Goal: Information Seeking & Learning: Learn about a topic

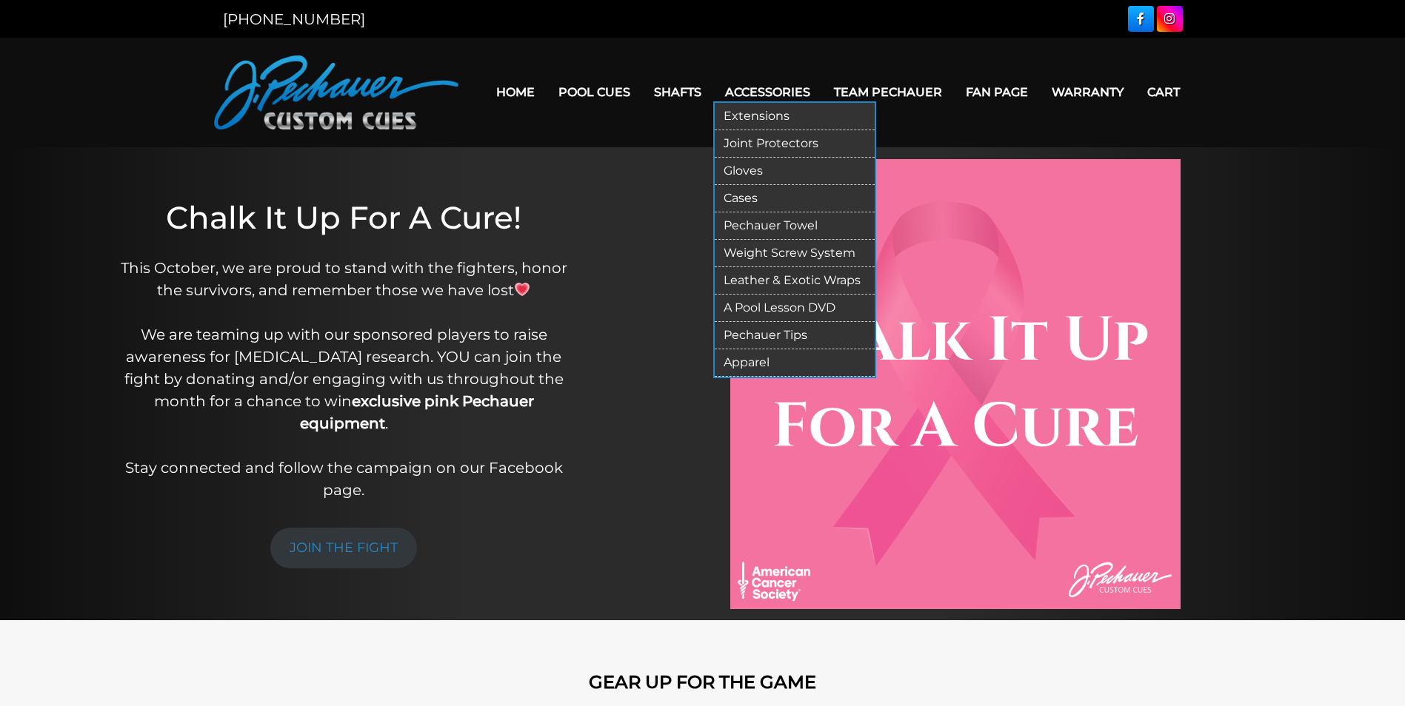
click at [765, 108] on link "Extensions" at bounding box center [794, 116] width 160 height 27
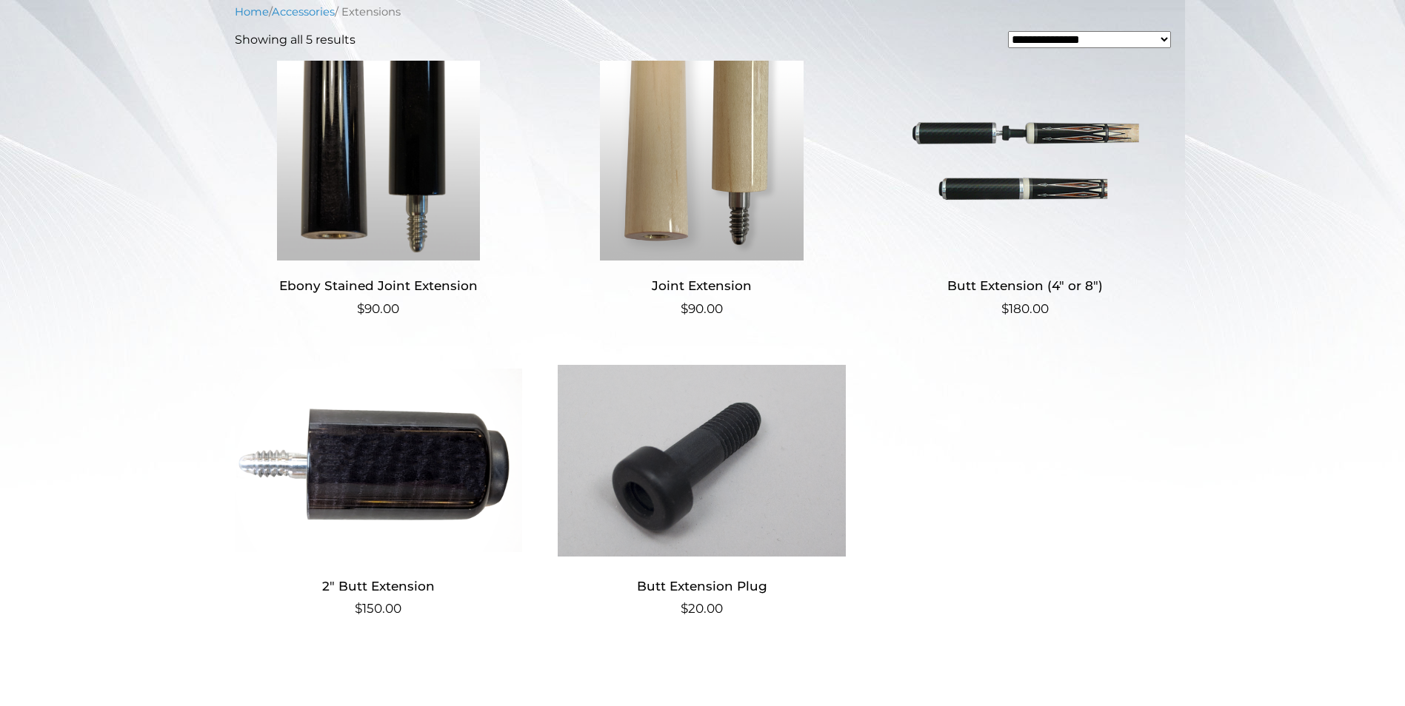
scroll to position [370, 0]
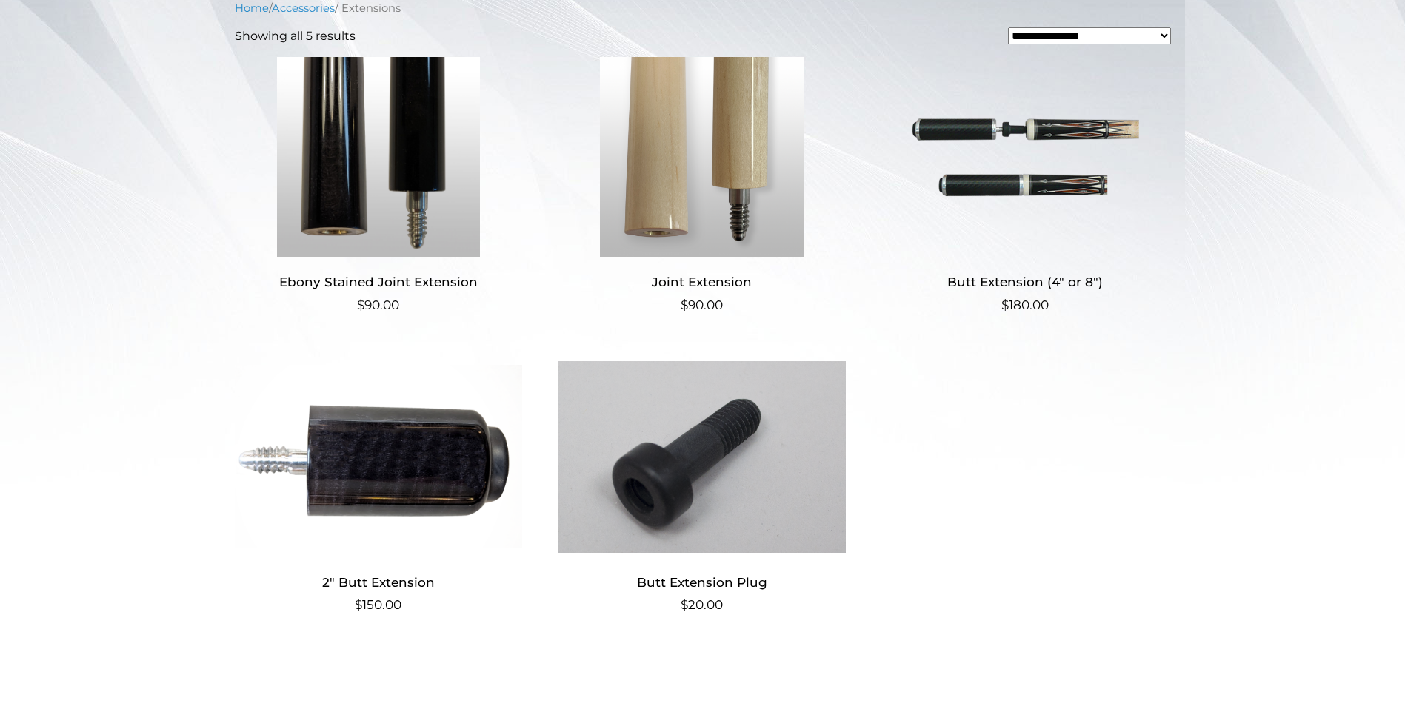
click at [1047, 175] on img at bounding box center [1025, 157] width 288 height 200
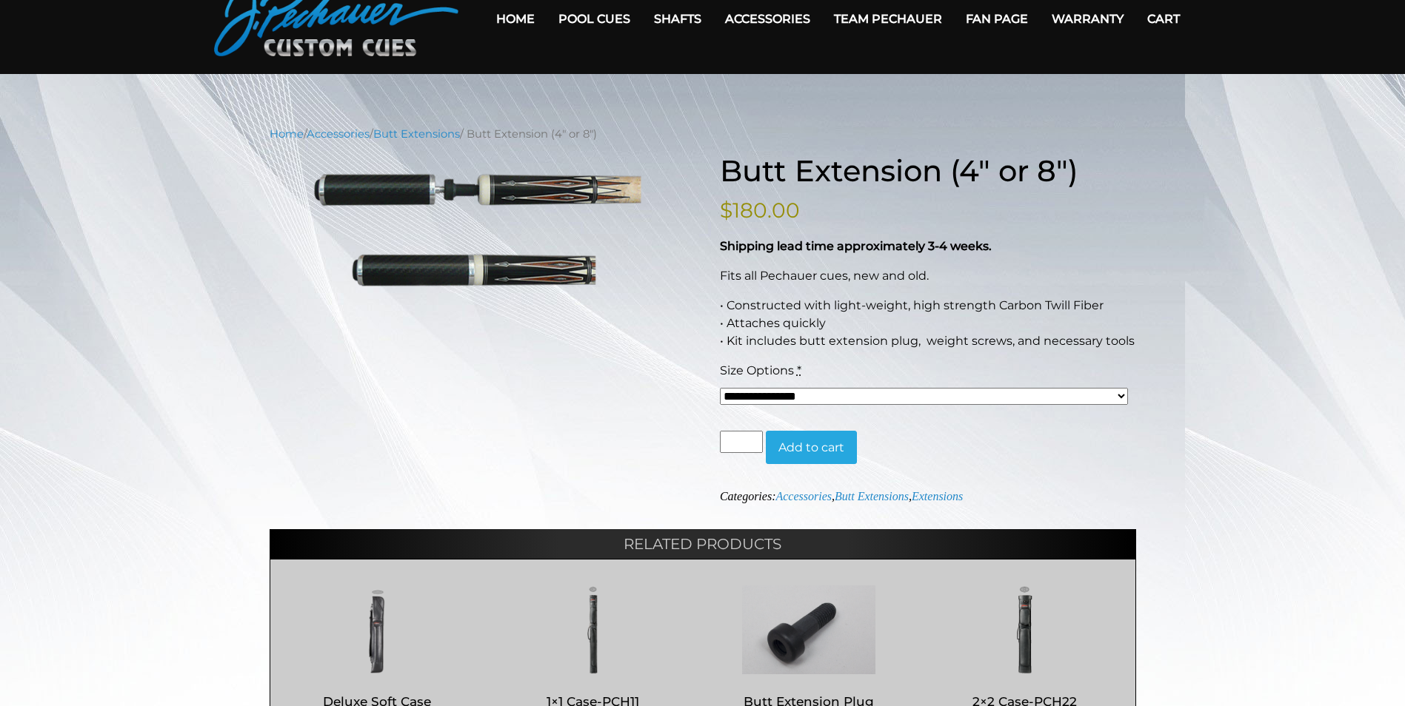
scroll to position [74, 0]
click at [1028, 388] on select "**********" at bounding box center [924, 395] width 409 height 17
select select "*****"
click at [720, 387] on select "**********" at bounding box center [924, 395] width 409 height 17
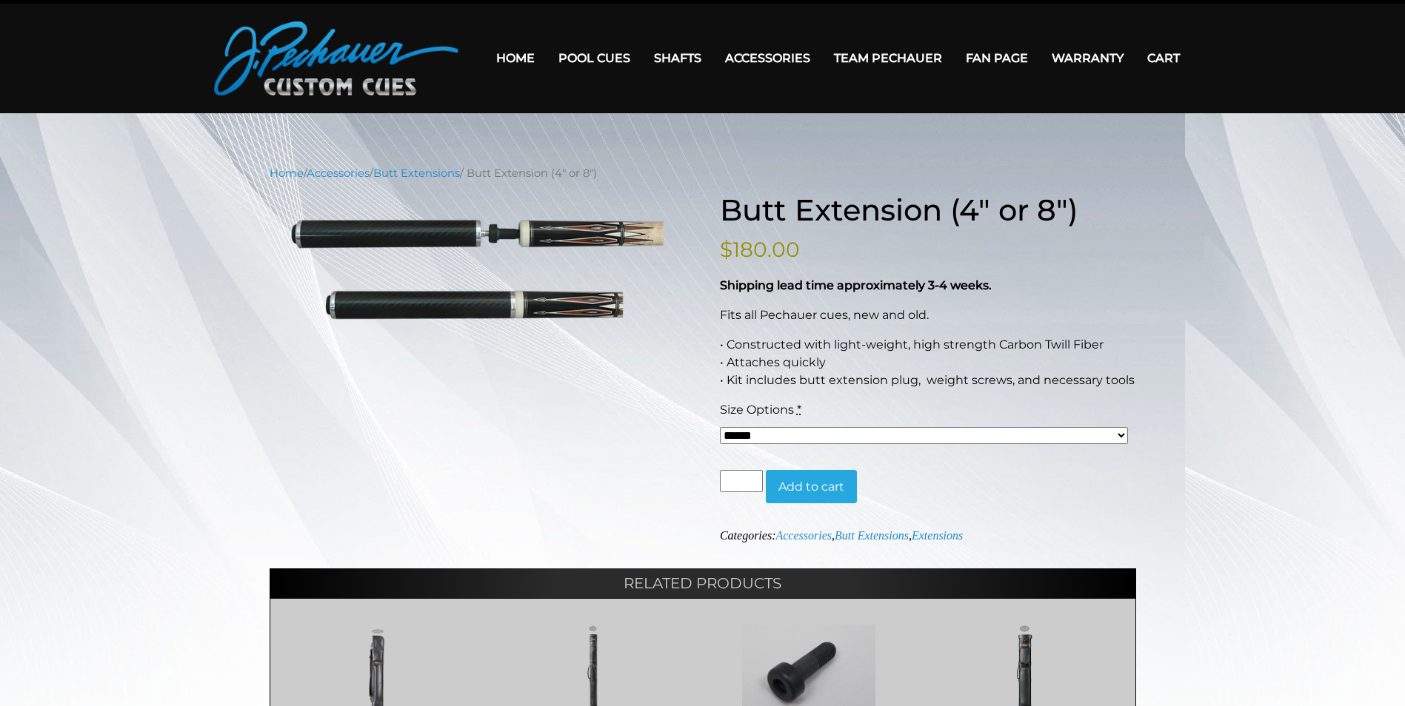
scroll to position [0, 0]
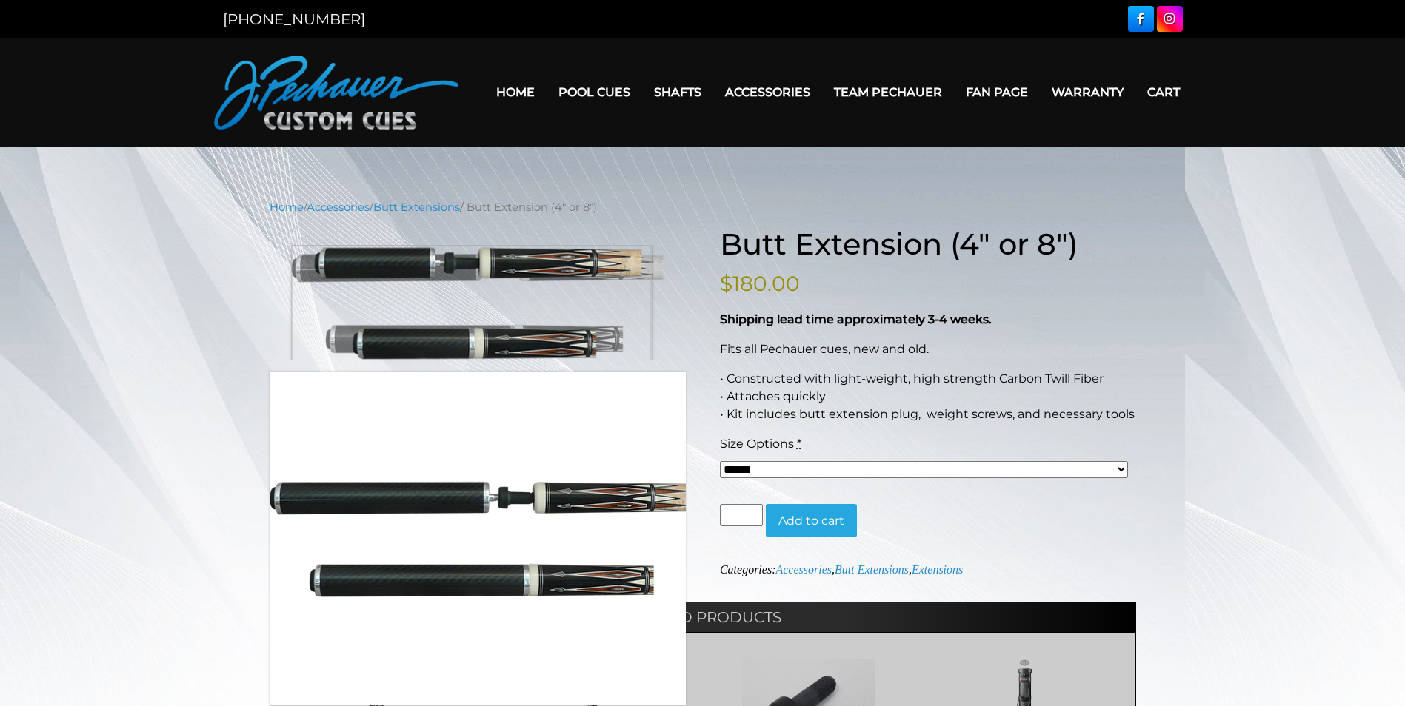
click at [471, 268] on img at bounding box center [478, 303] width 416 height 116
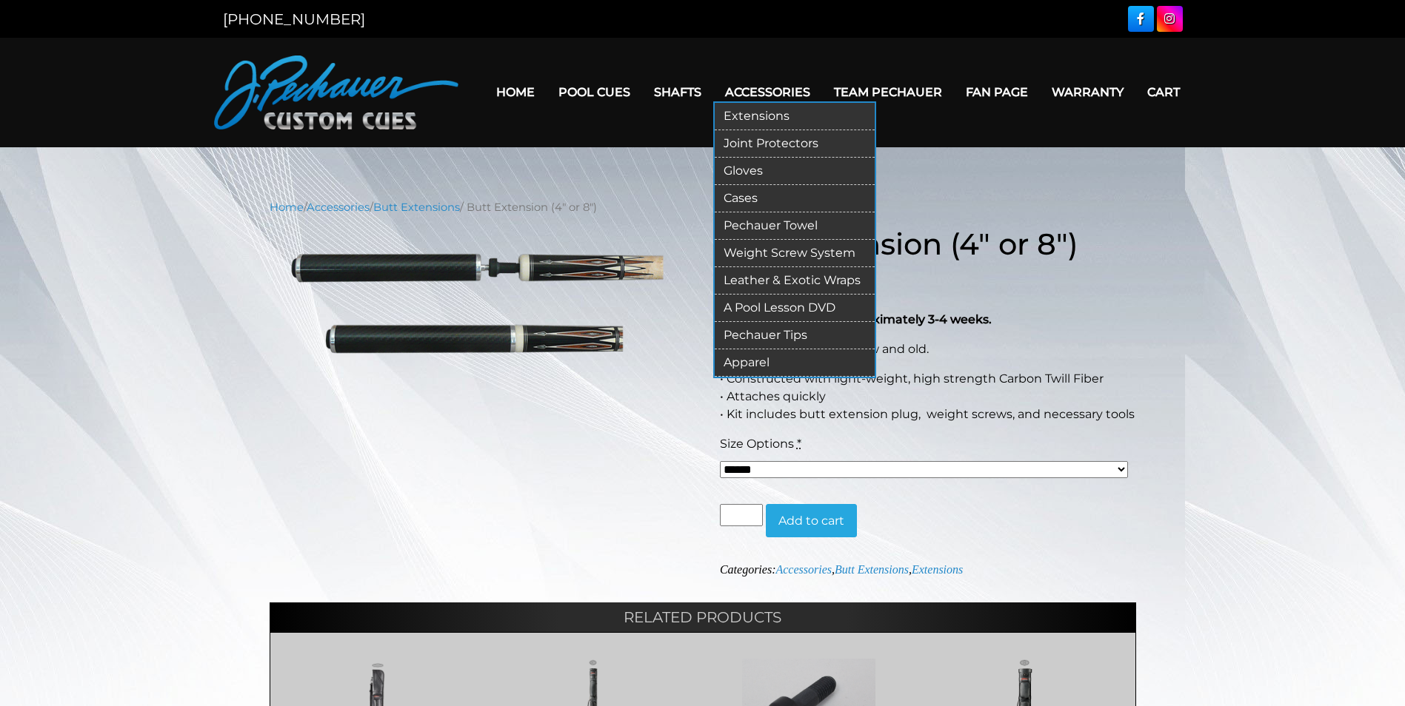
click at [779, 253] on link "Weight Screw System" at bounding box center [794, 253] width 160 height 27
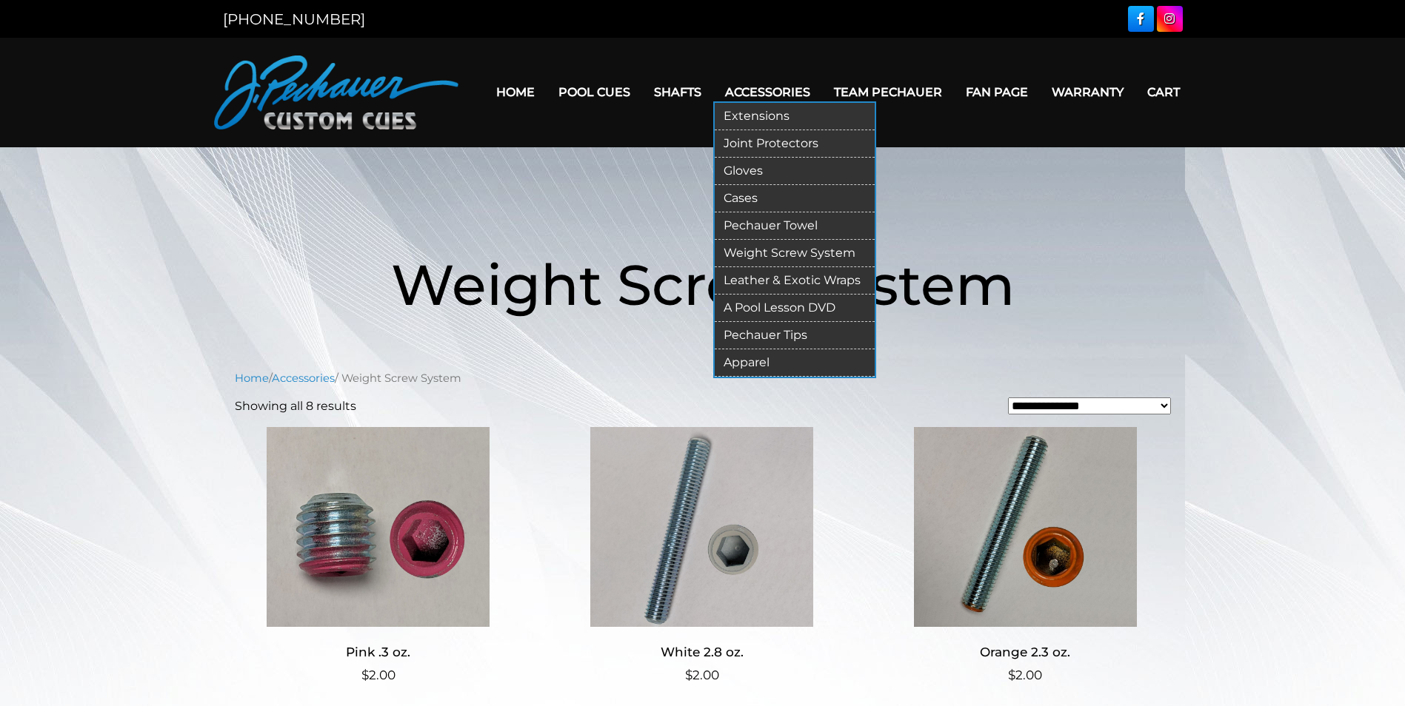
click at [739, 198] on link "Cases" at bounding box center [794, 198] width 160 height 27
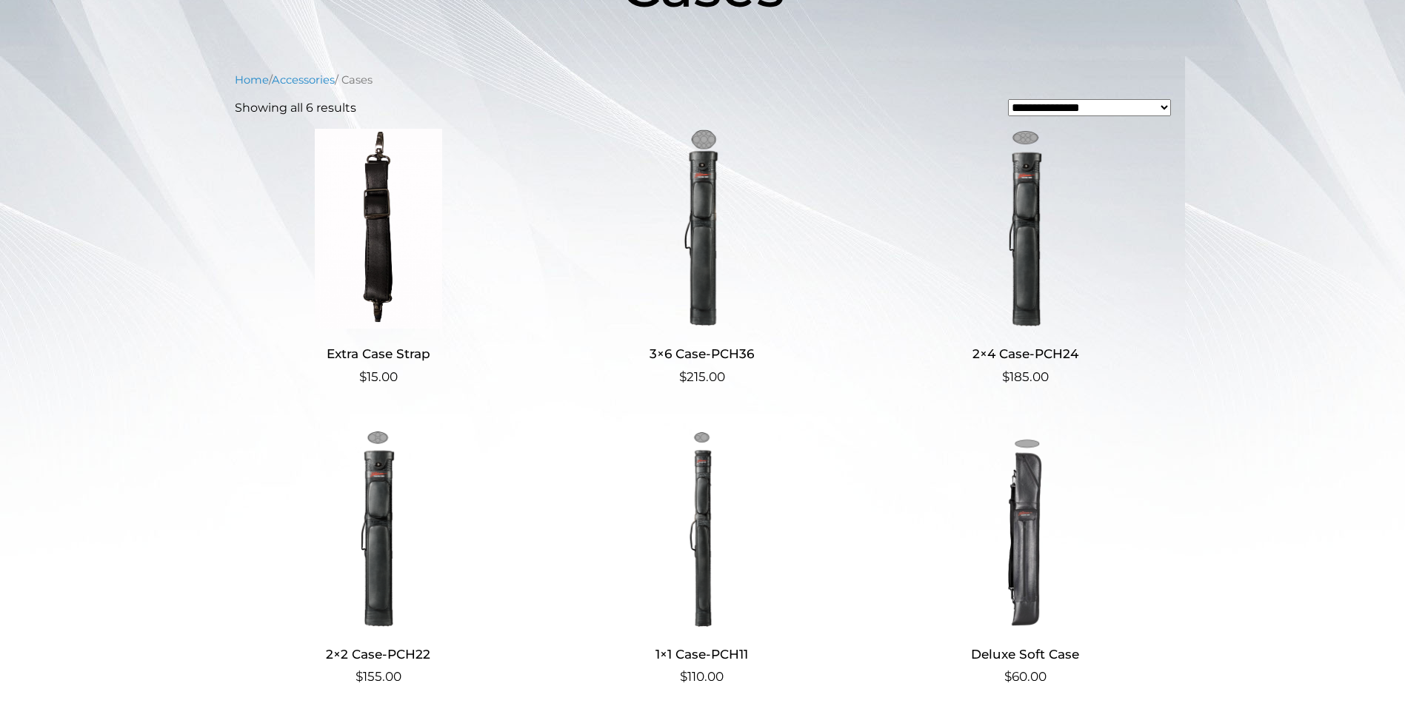
scroll to position [296, 0]
click at [704, 244] on img at bounding box center [702, 231] width 288 height 200
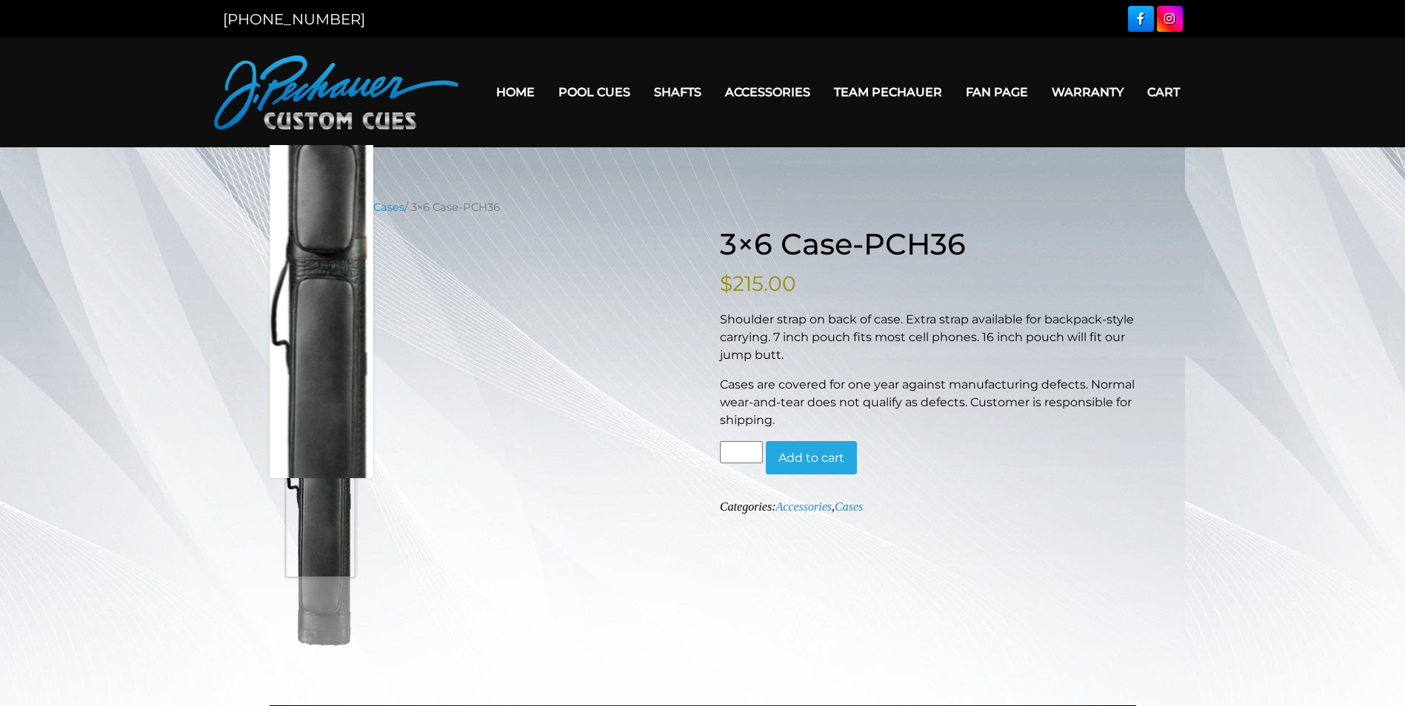
click at [320, 466] on img at bounding box center [322, 448] width 104 height 407
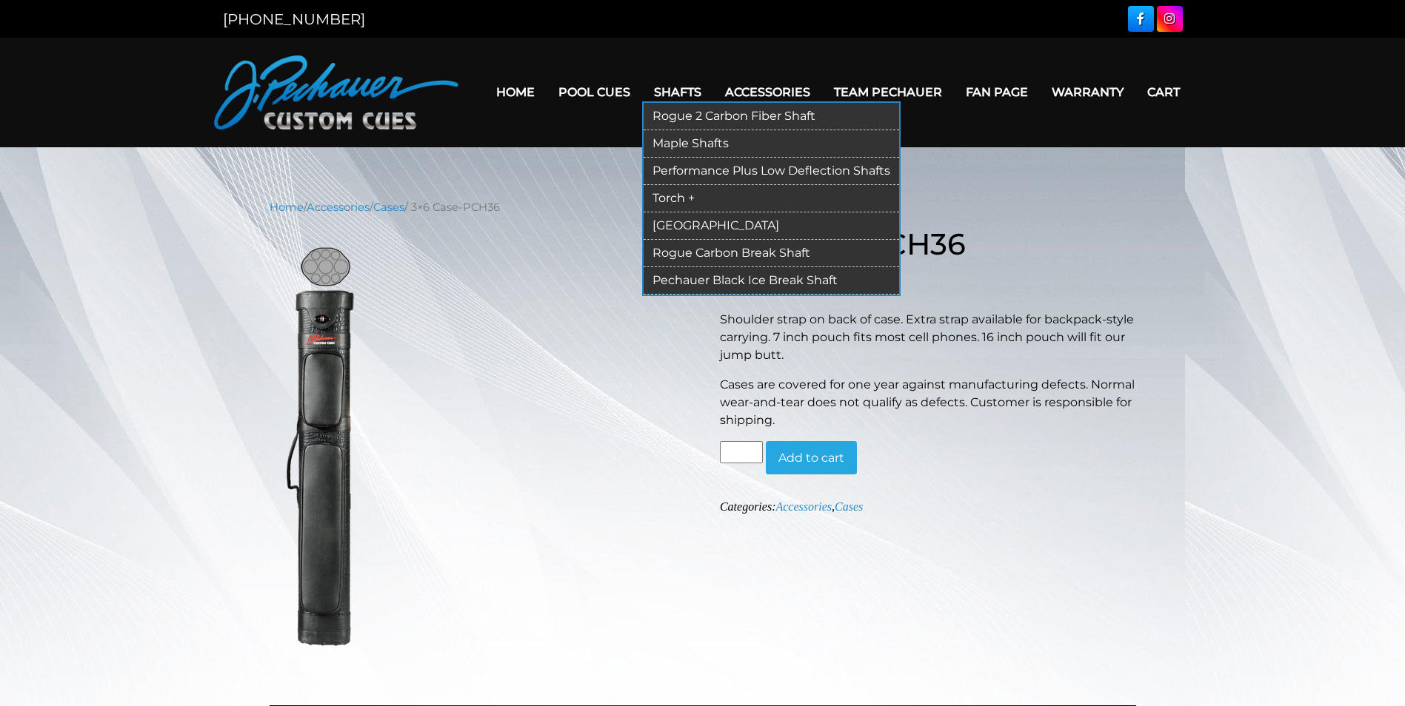
click at [685, 115] on link "Rogue 2 Carbon Fiber Shaft" at bounding box center [770, 116] width 255 height 27
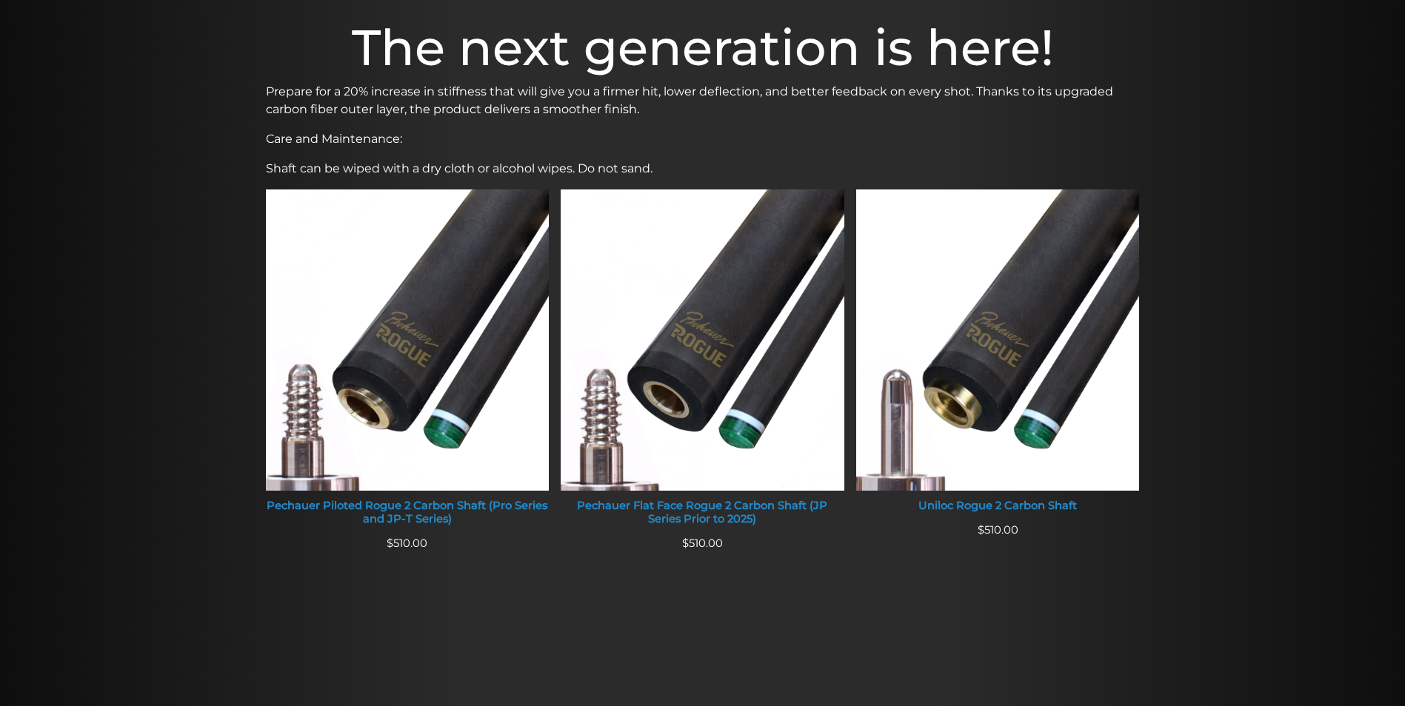
scroll to position [449, 0]
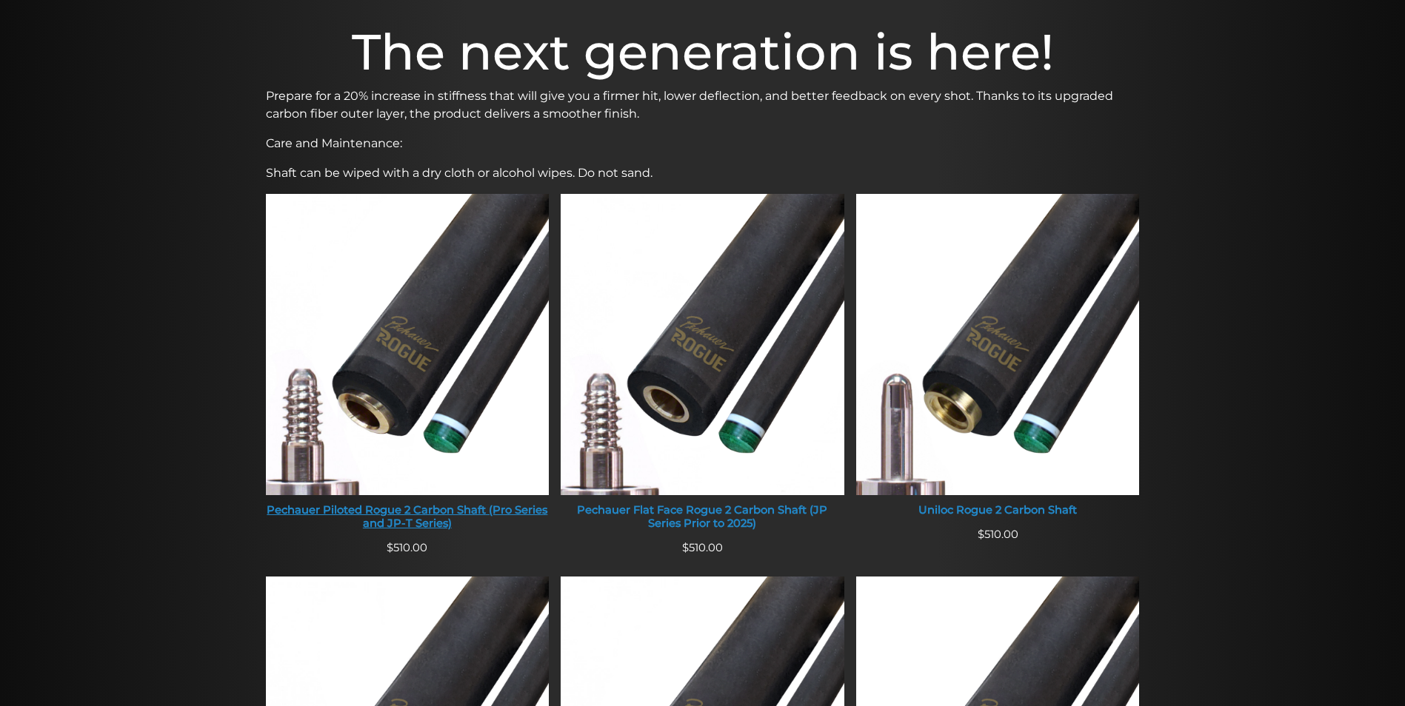
click at [341, 508] on div "Pechauer Piloted Rogue 2 Carbon Shaft (Pro Series and JP-T Series)" at bounding box center [408, 517] width 284 height 26
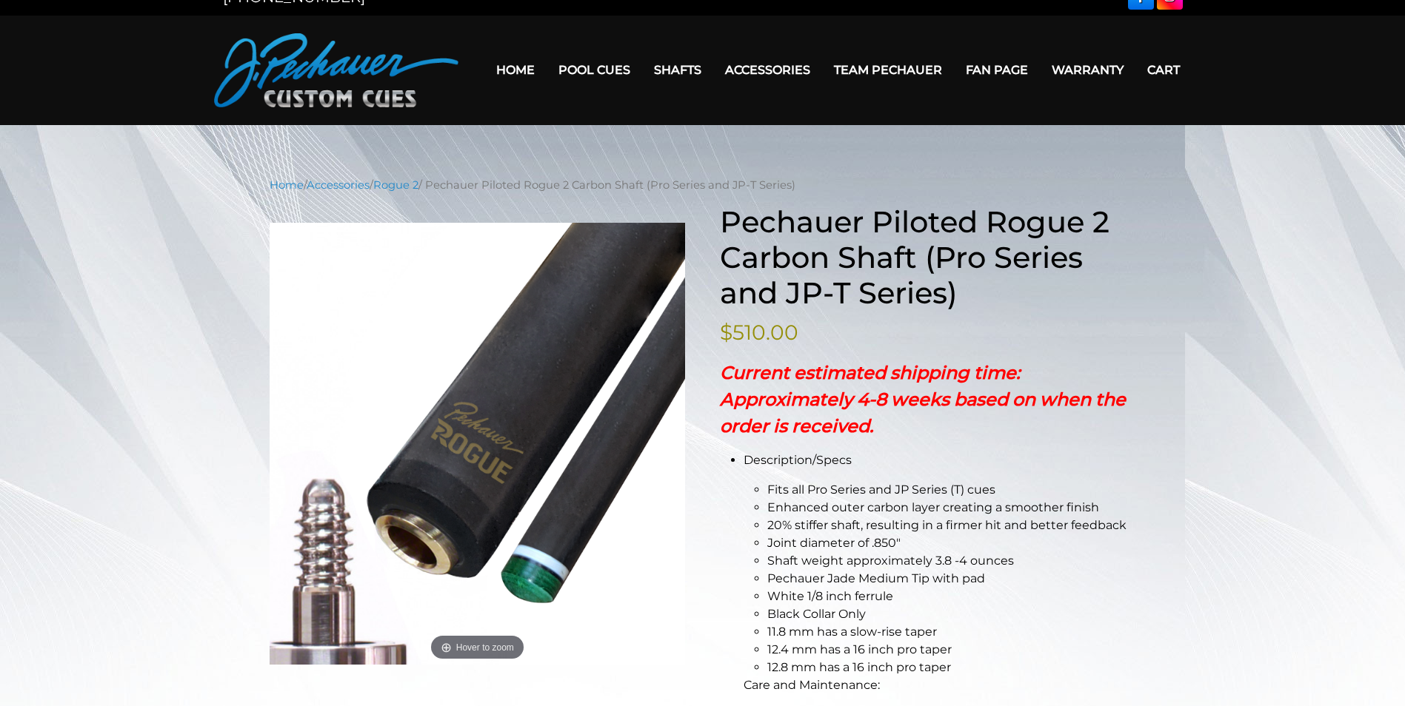
scroll to position [12, 0]
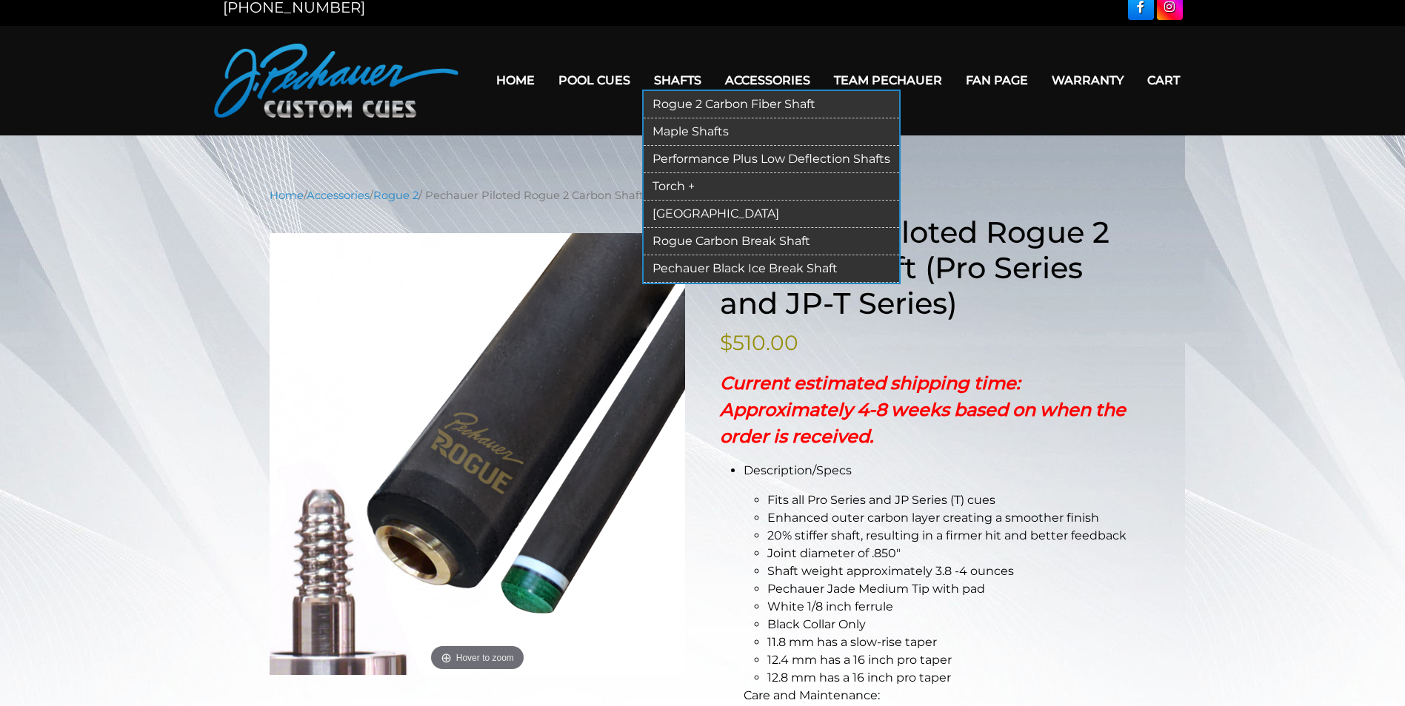
click at [717, 158] on link "Performance Plus Low Deflection Shafts" at bounding box center [770, 159] width 255 height 27
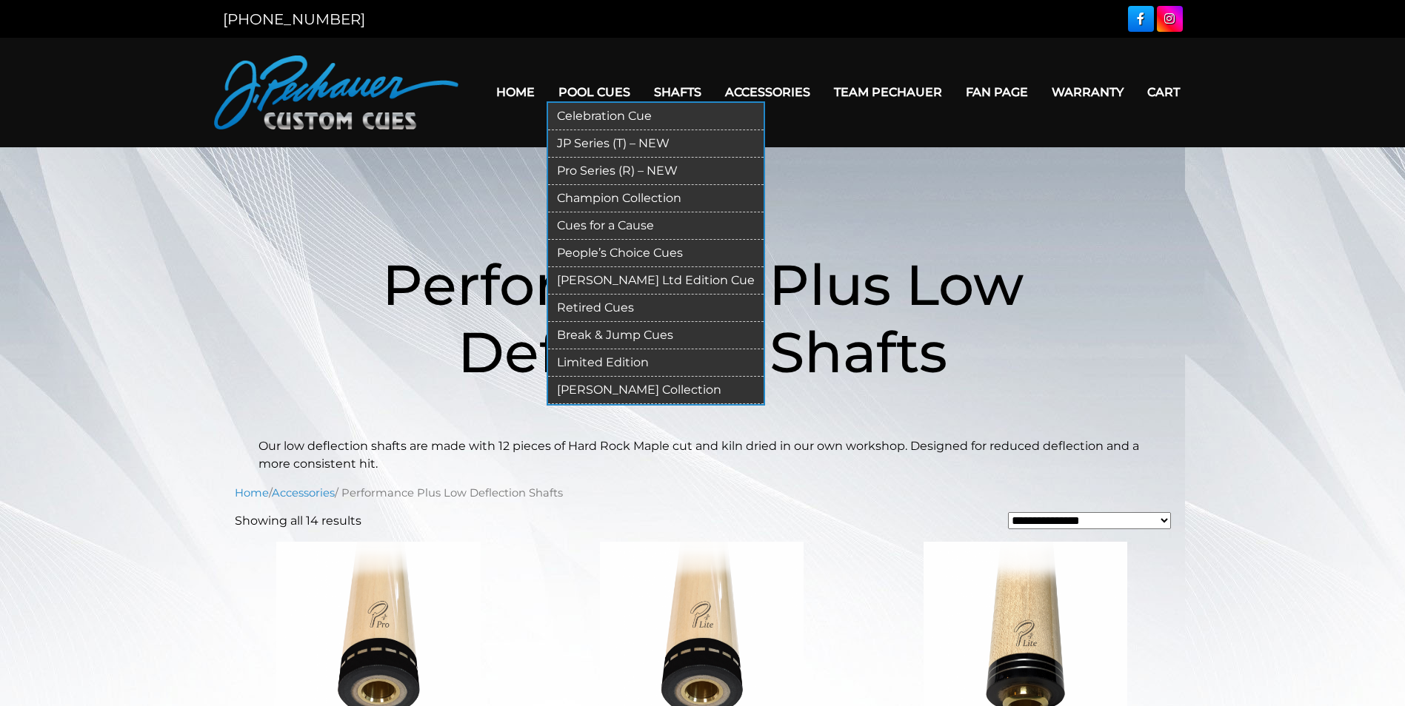
click at [597, 303] on link "Retired Cues" at bounding box center [655, 308] width 215 height 27
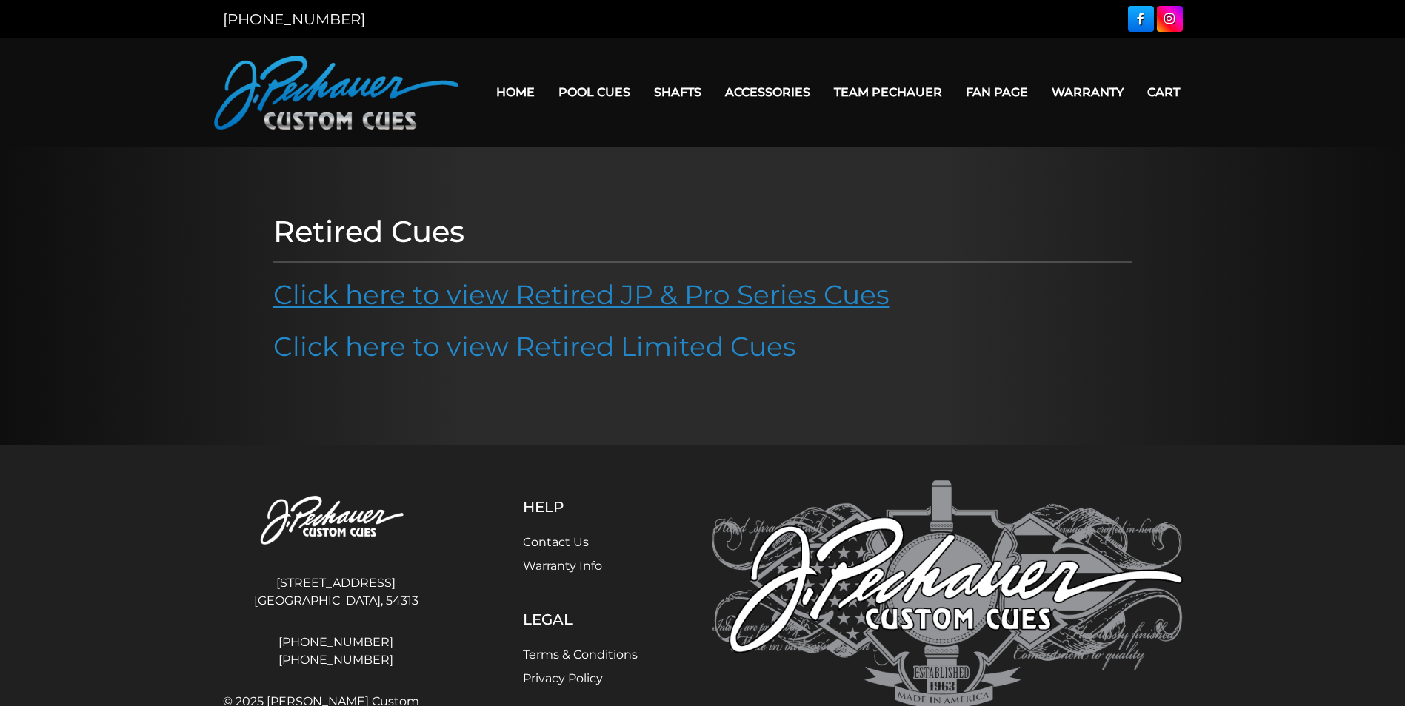
click at [564, 298] on link "Click here to view Retired JP & Pro Series Cues" at bounding box center [581, 294] width 616 height 33
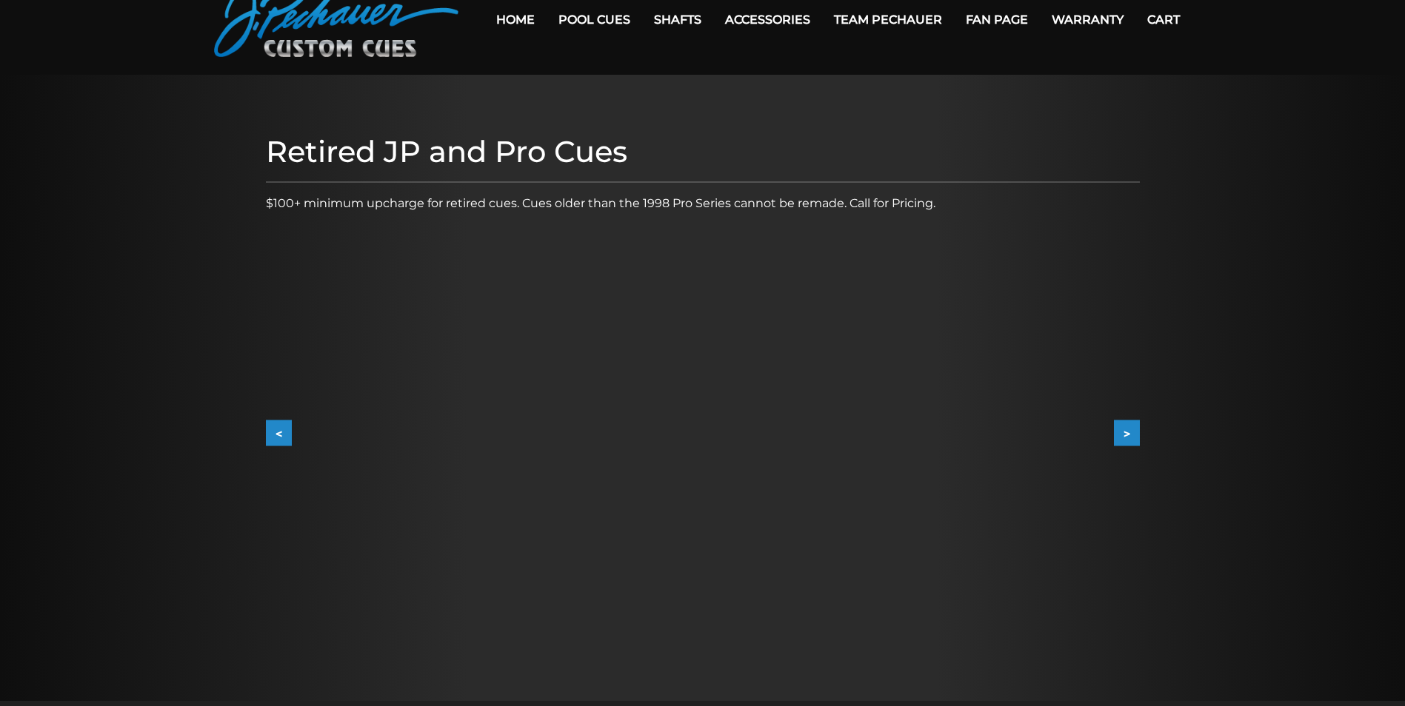
scroll to position [74, 0]
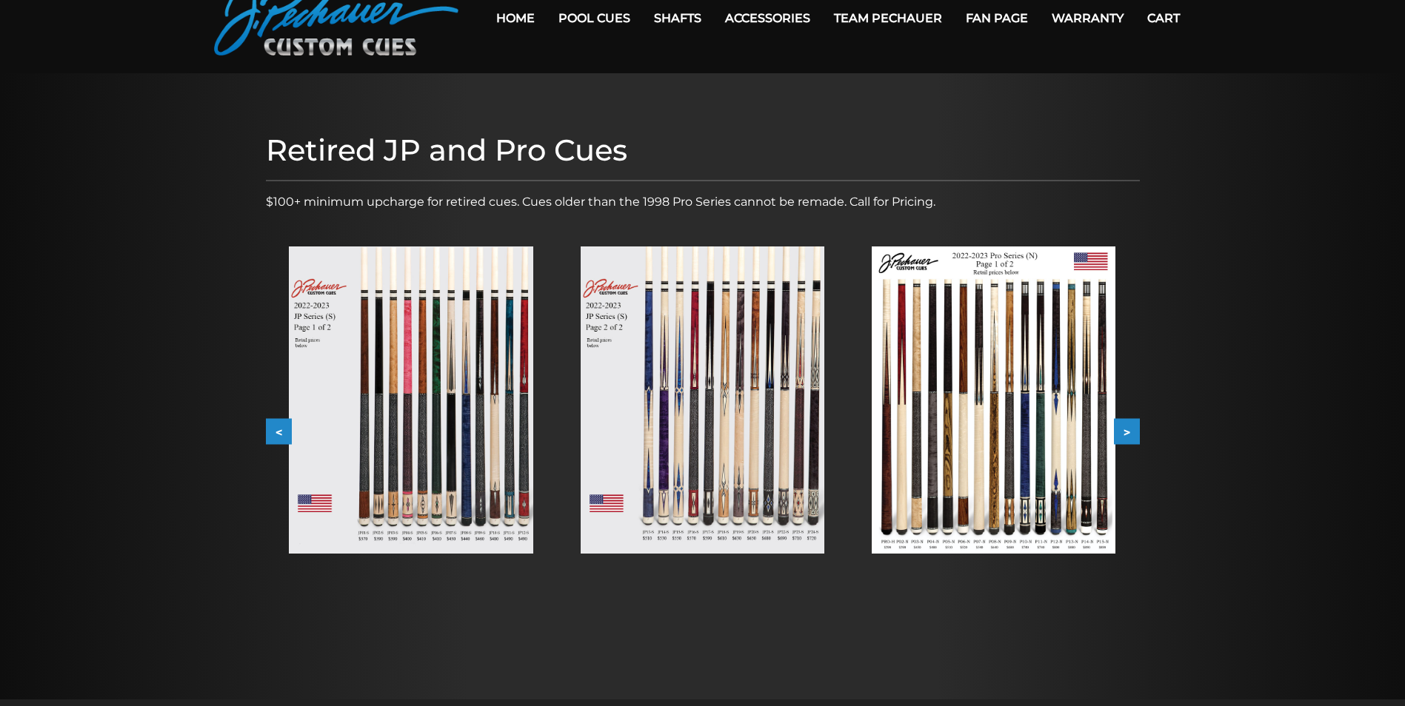
click at [275, 434] on button "<" at bounding box center [279, 432] width 26 height 26
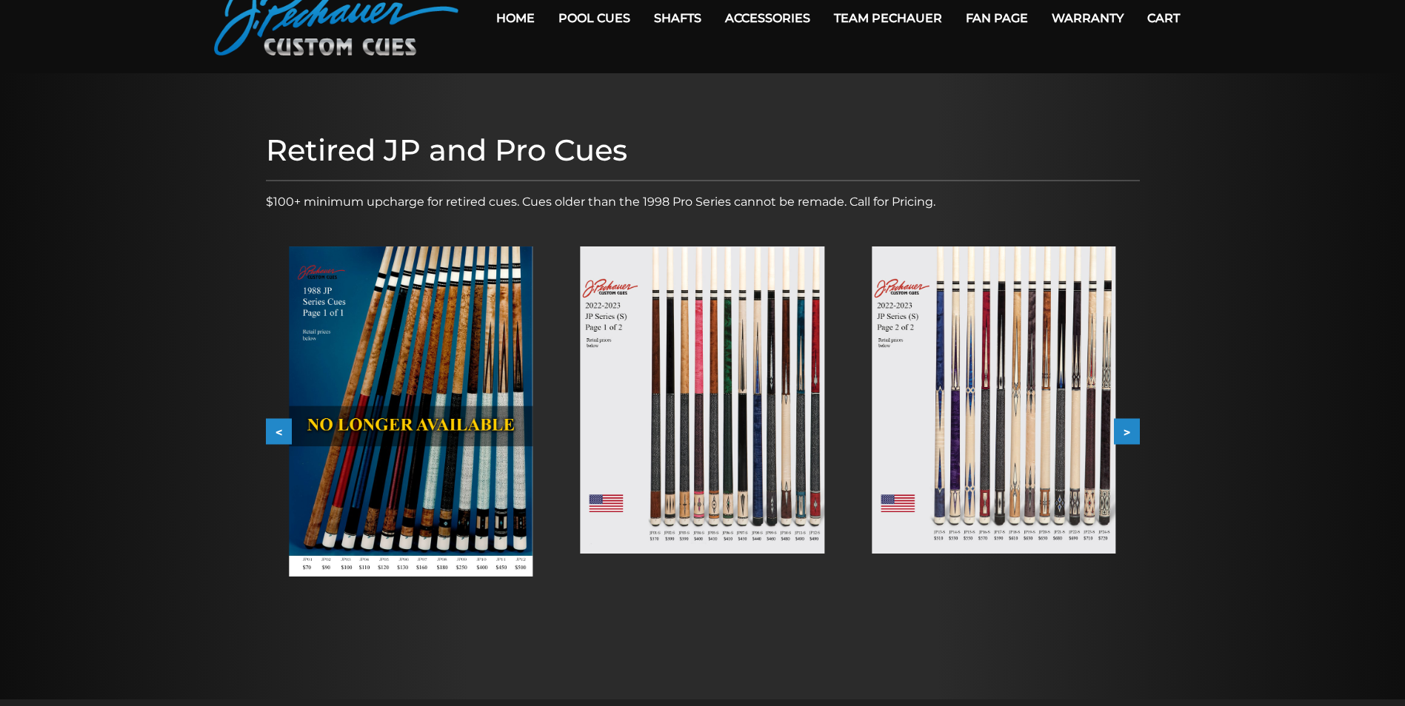
click at [275, 434] on button "<" at bounding box center [279, 432] width 26 height 26
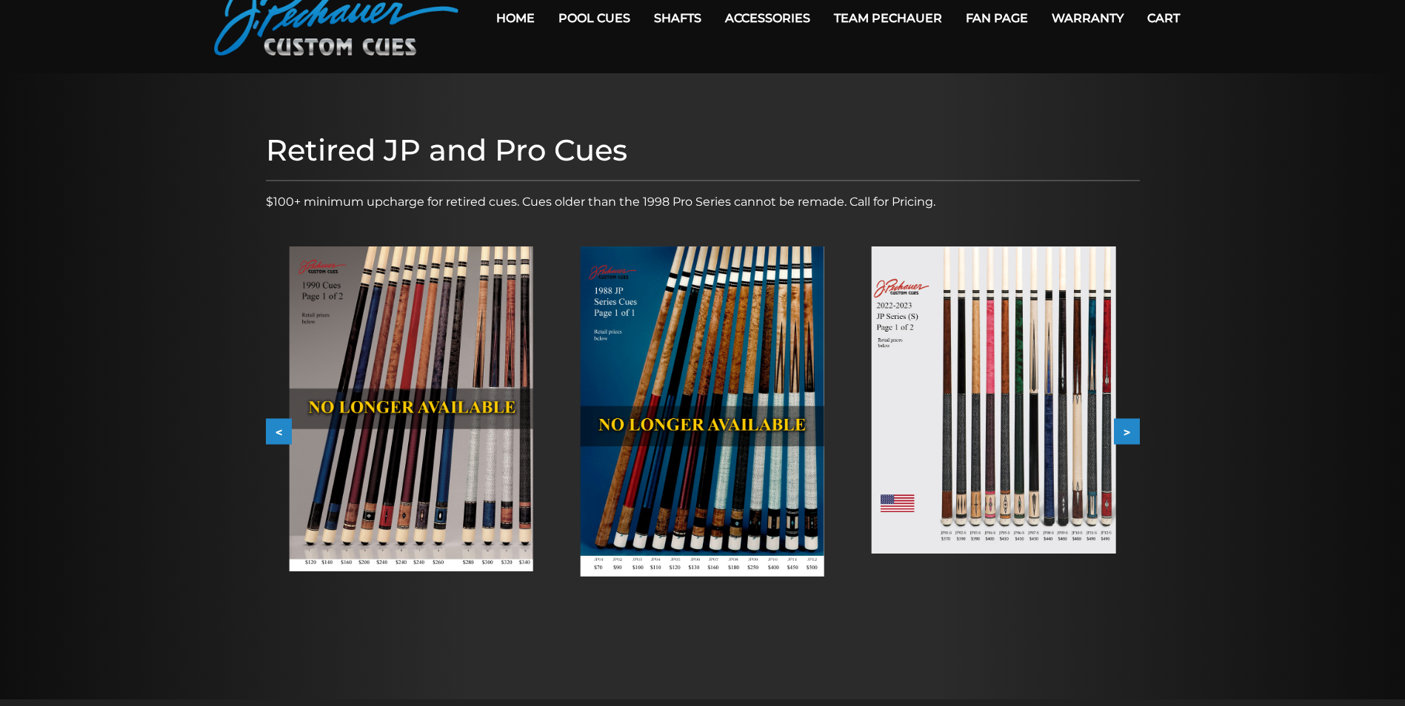
click at [275, 434] on button "<" at bounding box center [279, 432] width 26 height 26
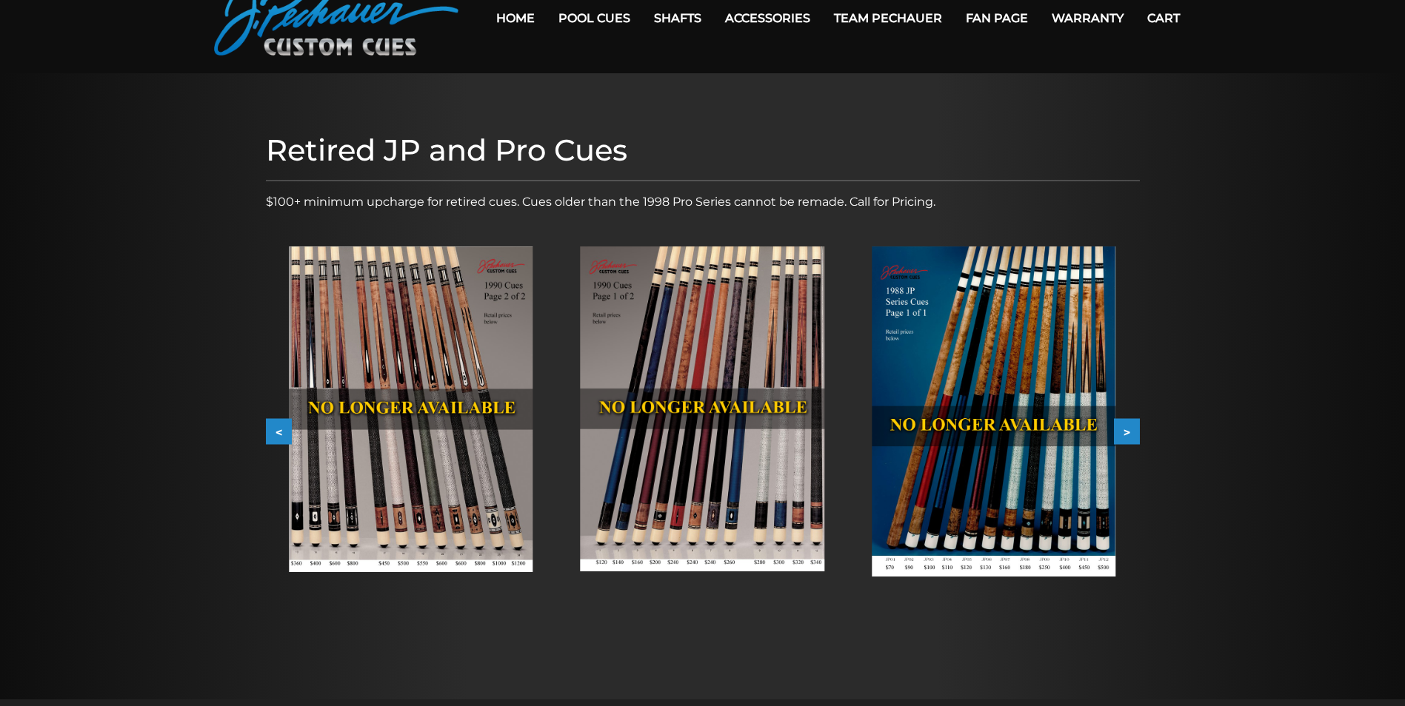
click at [275, 434] on button "<" at bounding box center [279, 432] width 26 height 26
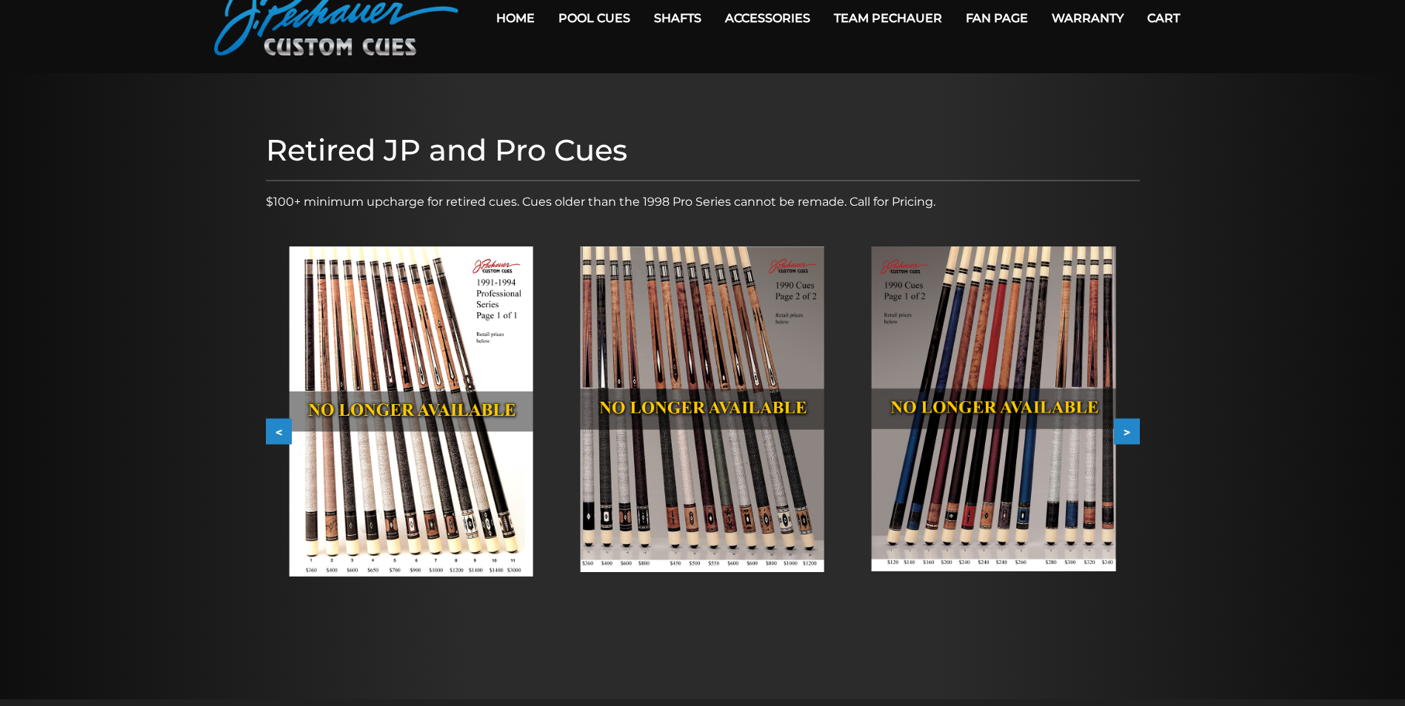
click at [275, 434] on button "<" at bounding box center [279, 432] width 26 height 26
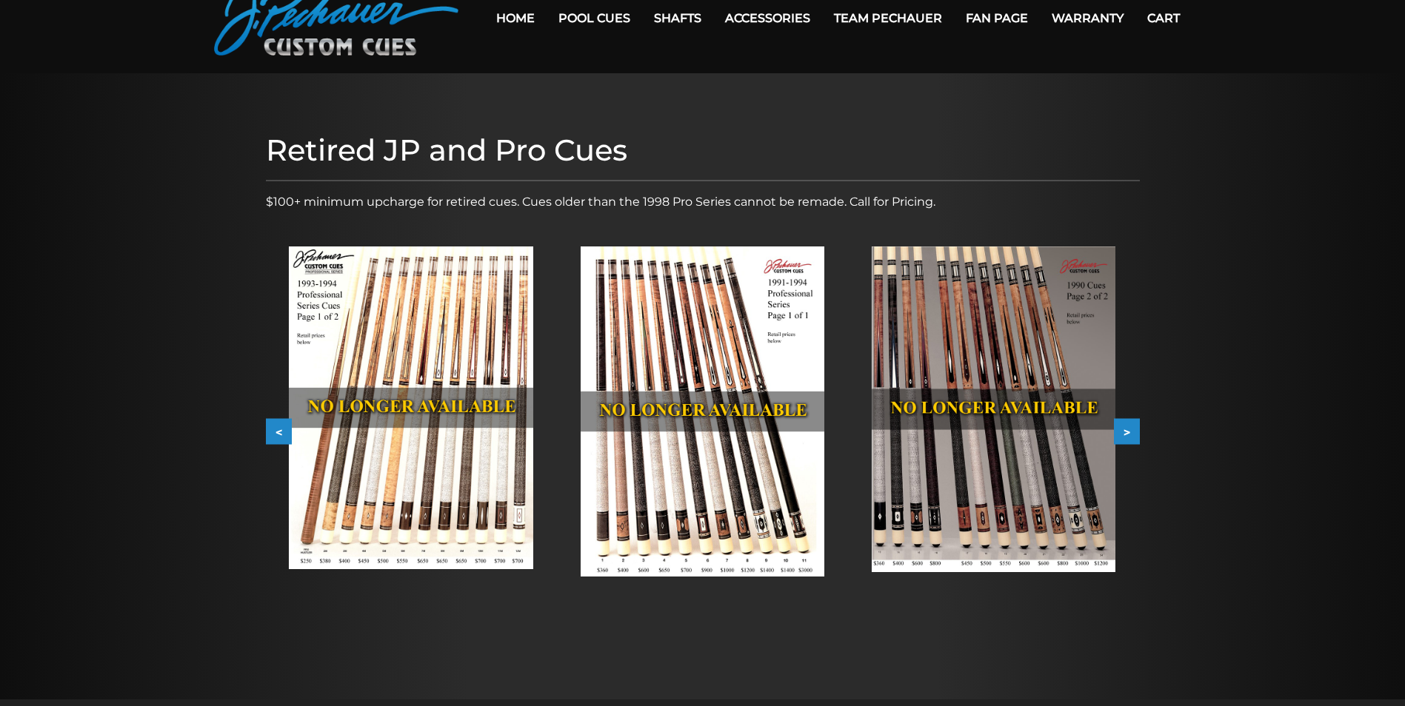
click at [275, 434] on button "<" at bounding box center [279, 432] width 26 height 26
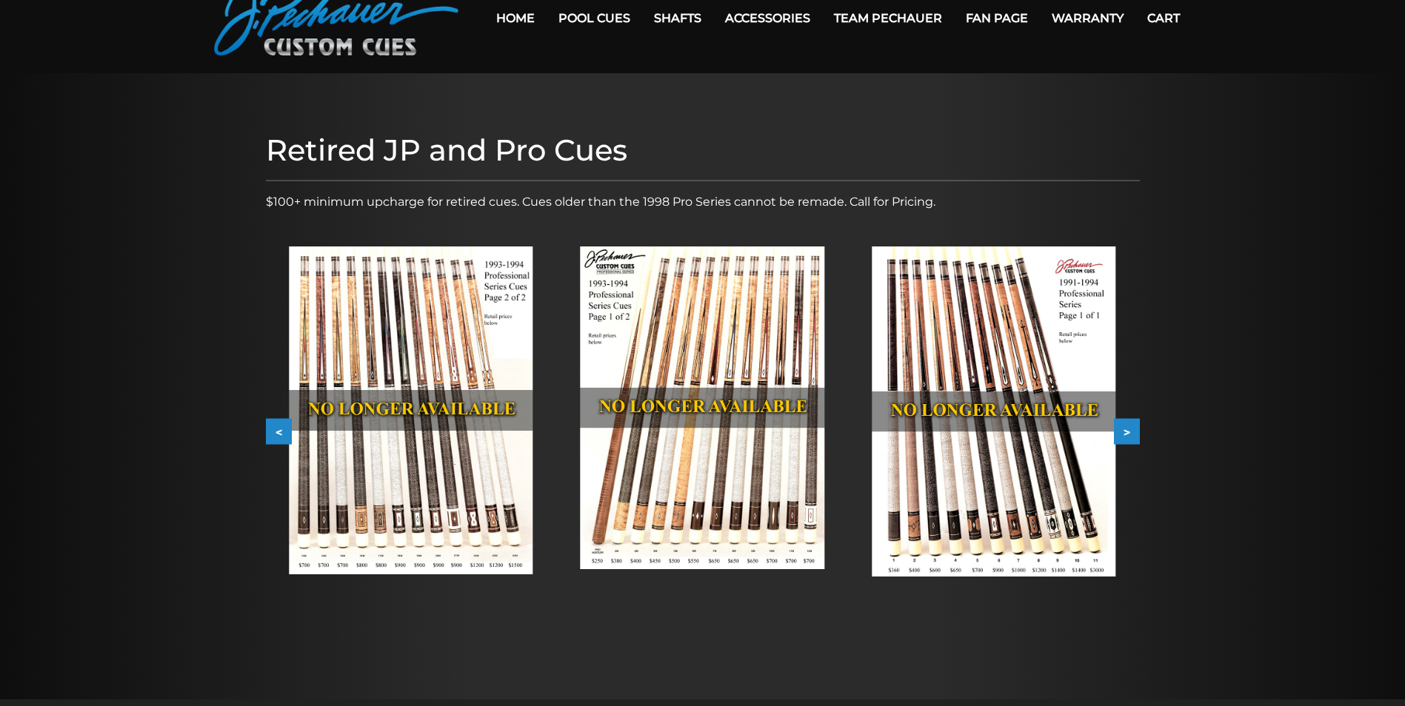
click at [275, 434] on button "<" at bounding box center [279, 432] width 26 height 26
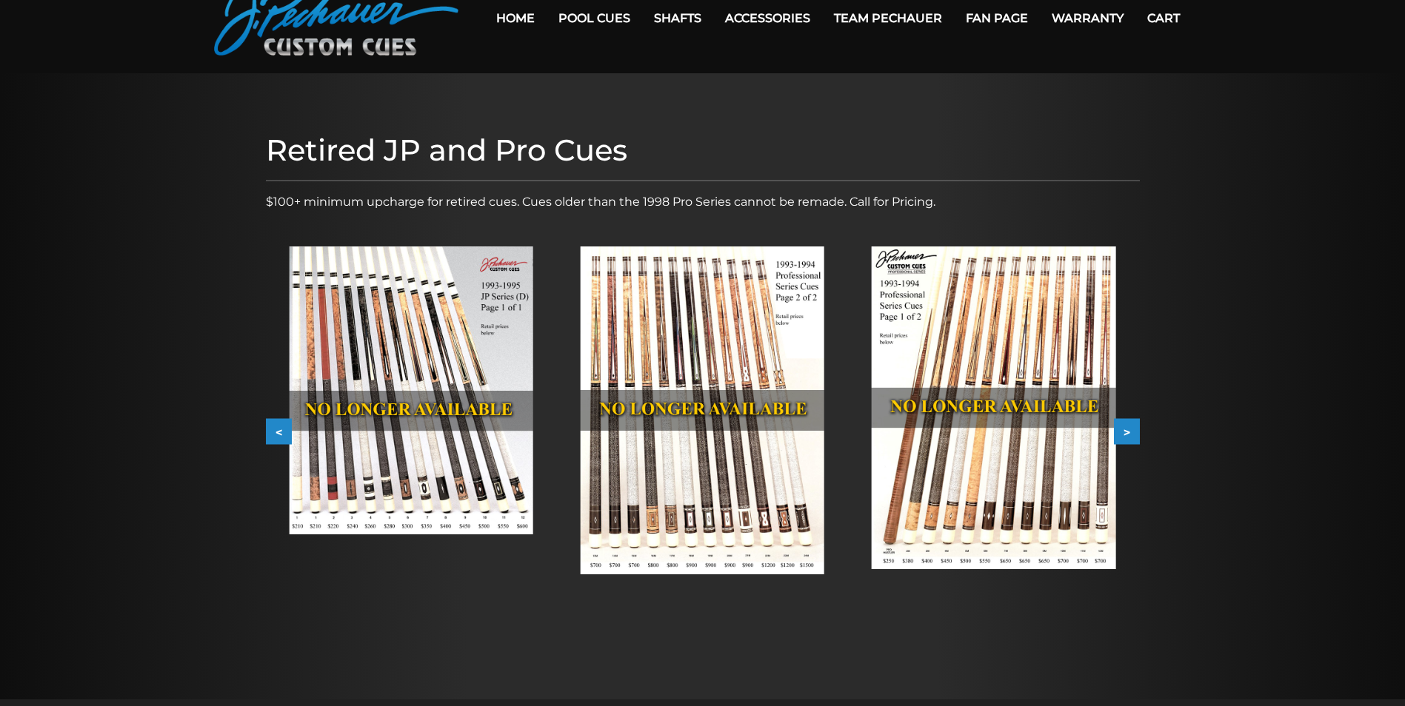
click at [275, 434] on button "<" at bounding box center [279, 432] width 26 height 26
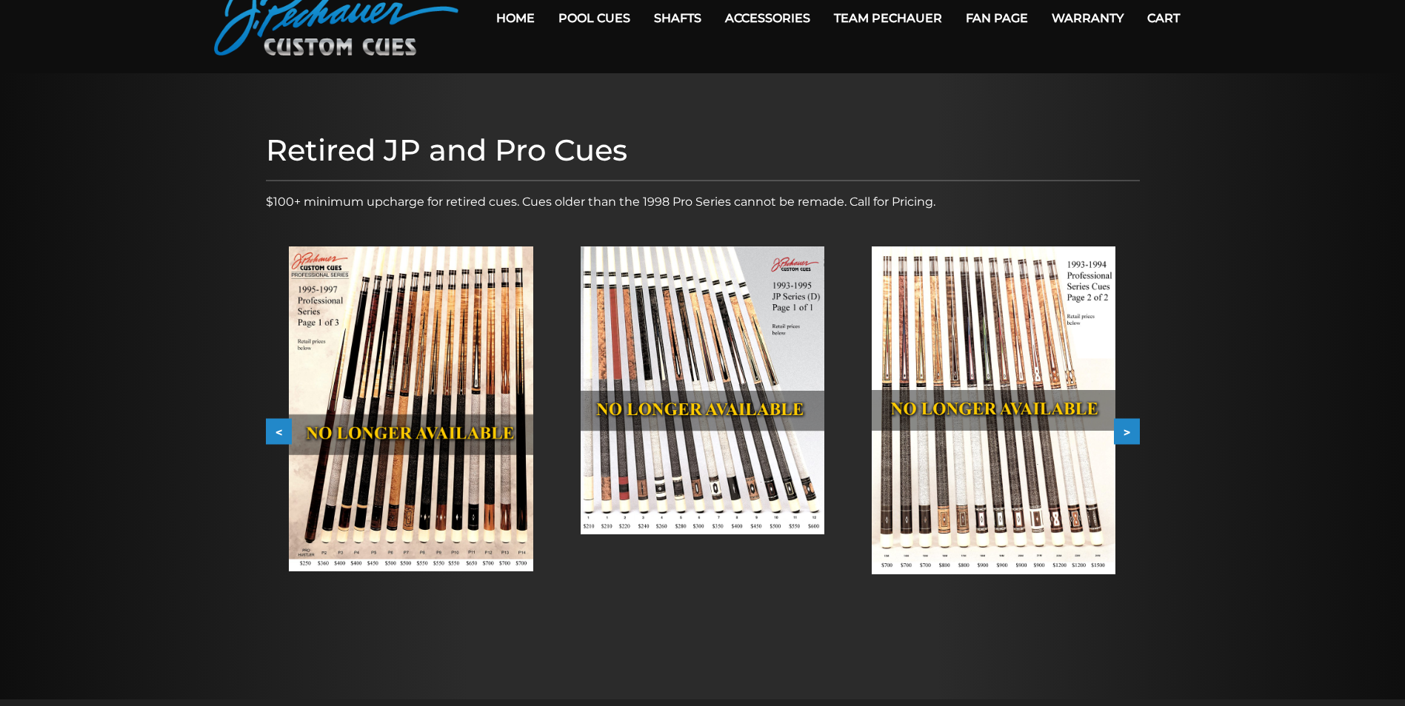
click at [275, 434] on button "<" at bounding box center [279, 432] width 26 height 26
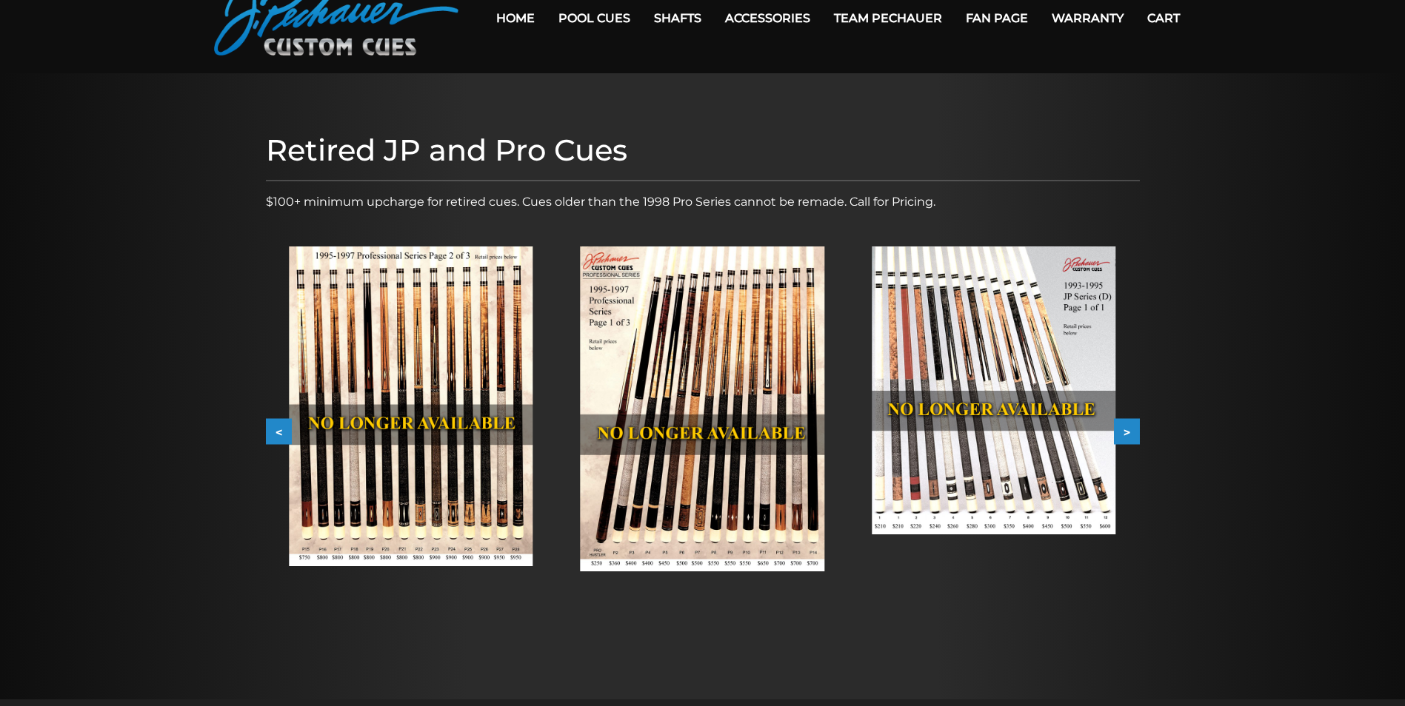
click at [275, 434] on button "<" at bounding box center [279, 432] width 26 height 26
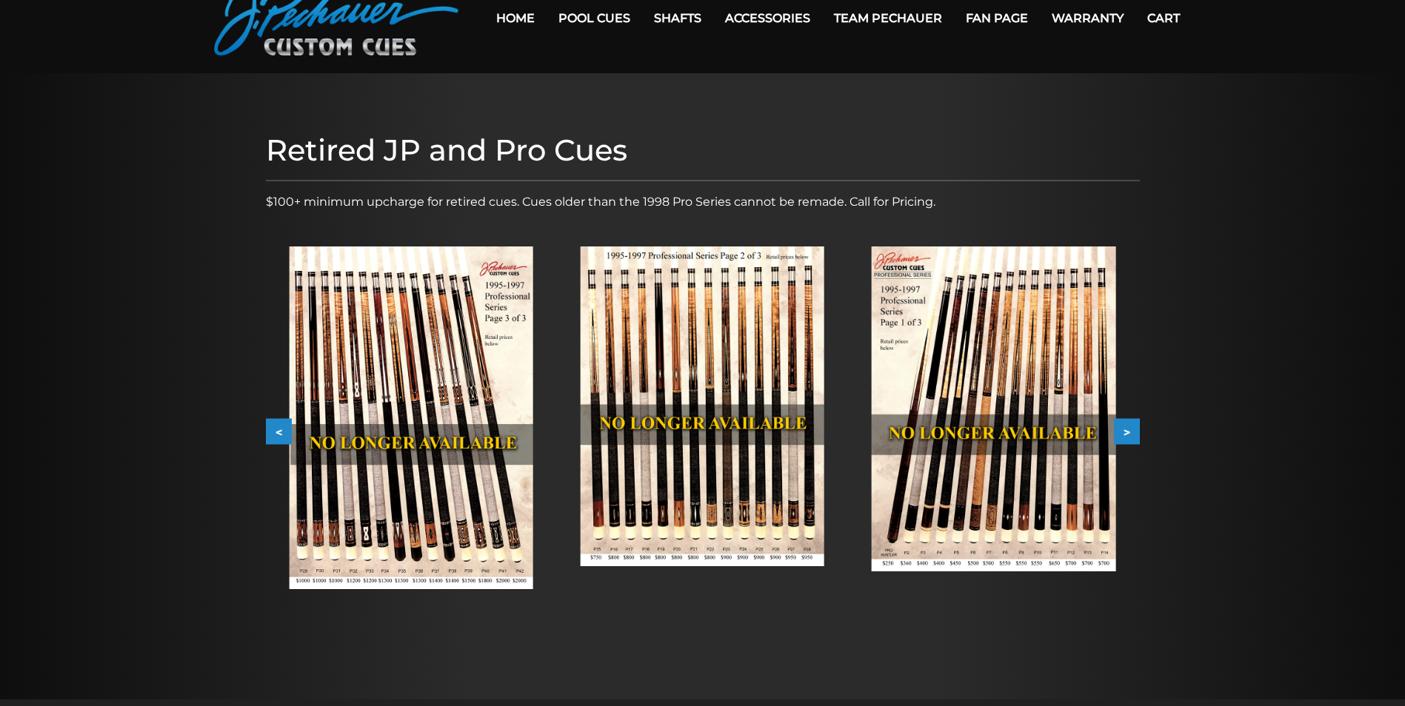
click at [275, 434] on button "<" at bounding box center [279, 432] width 26 height 26
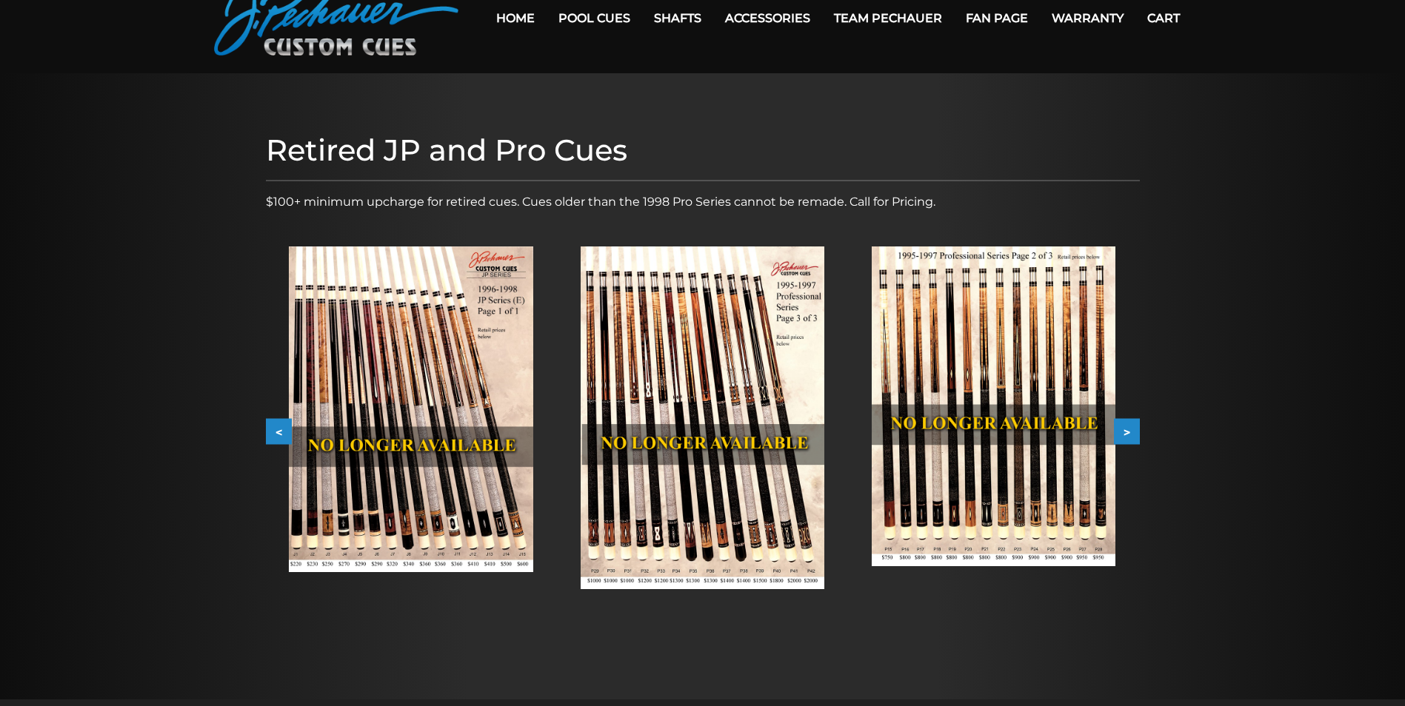
click at [275, 434] on button "<" at bounding box center [279, 432] width 26 height 26
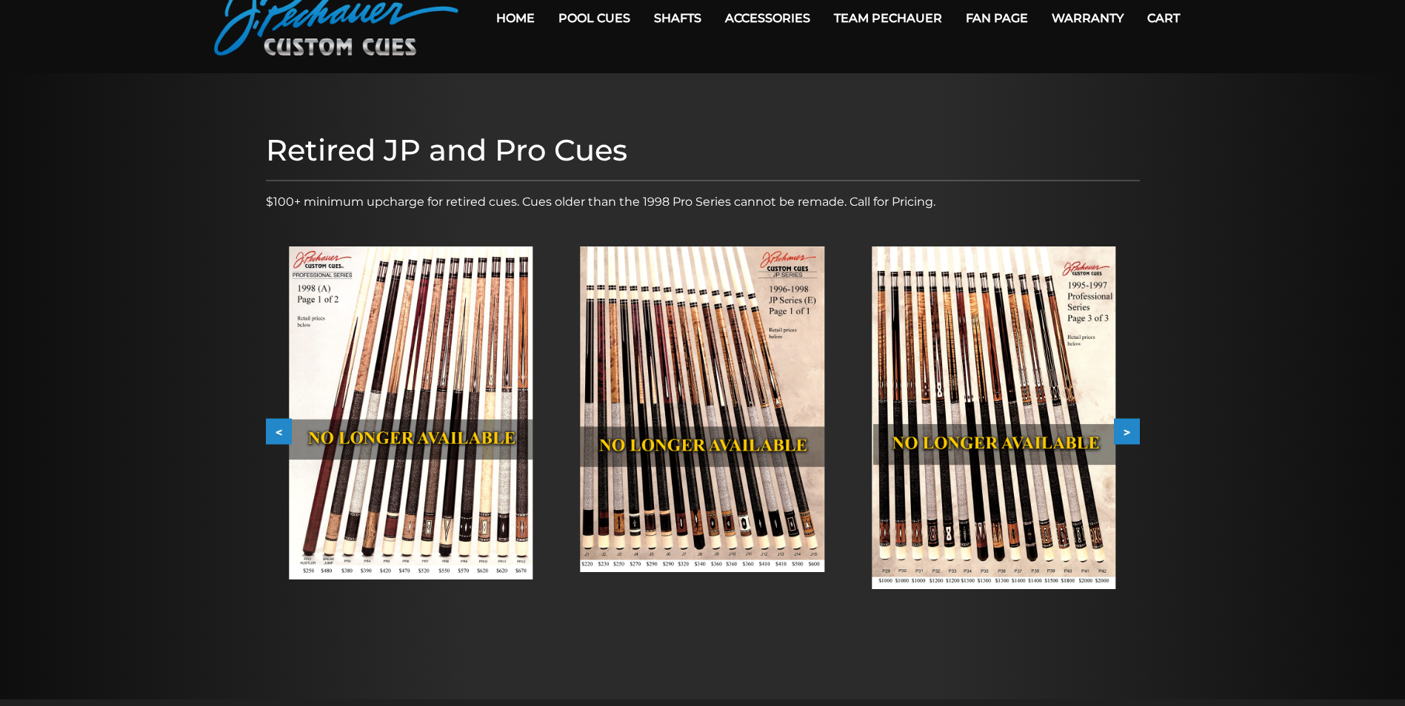
click at [283, 429] on button "<" at bounding box center [279, 432] width 26 height 26
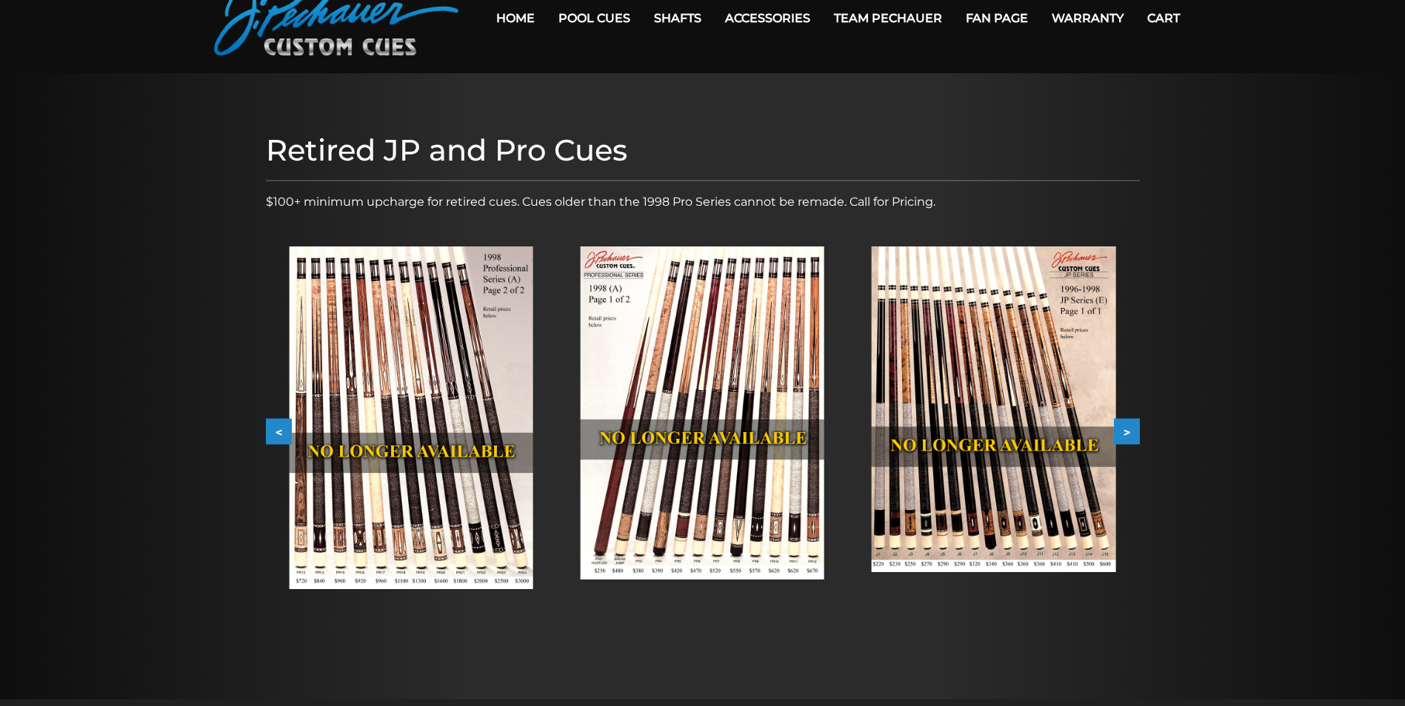
click at [394, 375] on img at bounding box center [411, 418] width 244 height 343
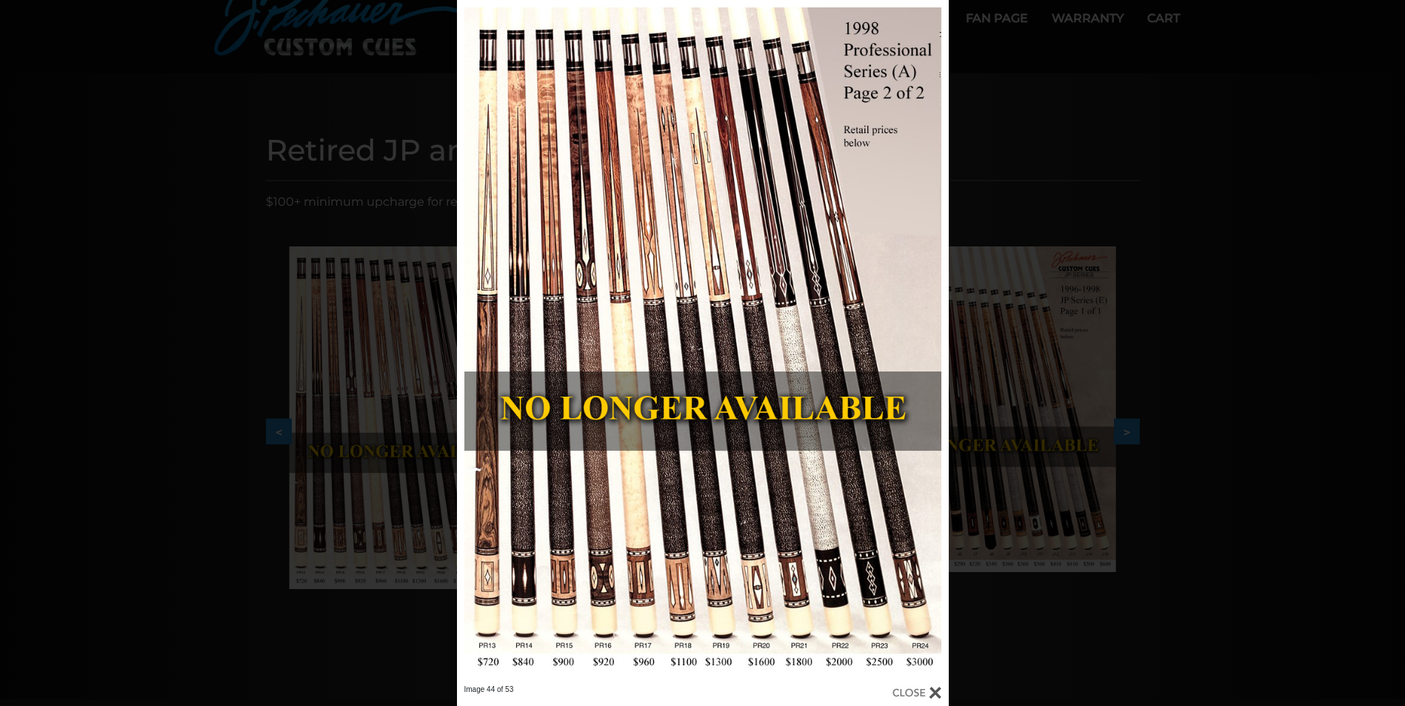
click at [369, 309] on div "Image 44 of 53" at bounding box center [702, 353] width 1405 height 706
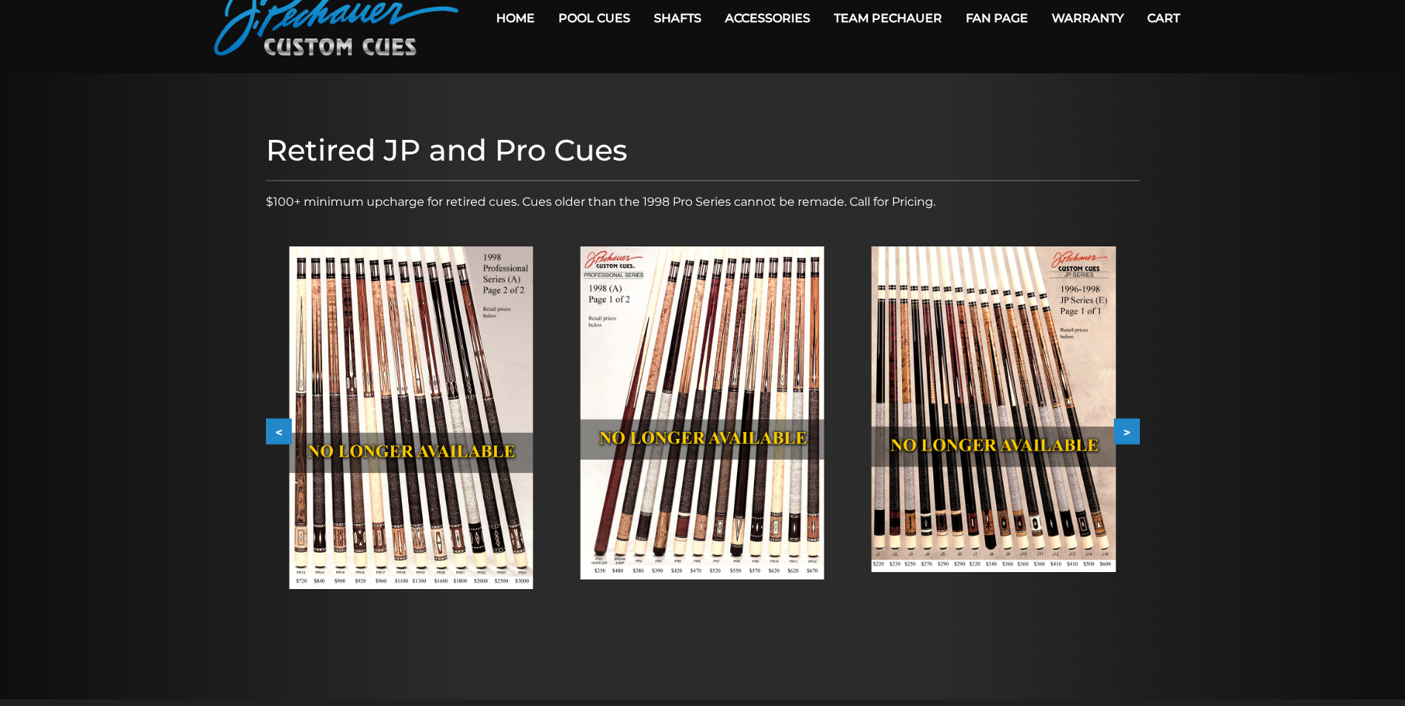
click at [660, 338] on img at bounding box center [702, 413] width 244 height 333
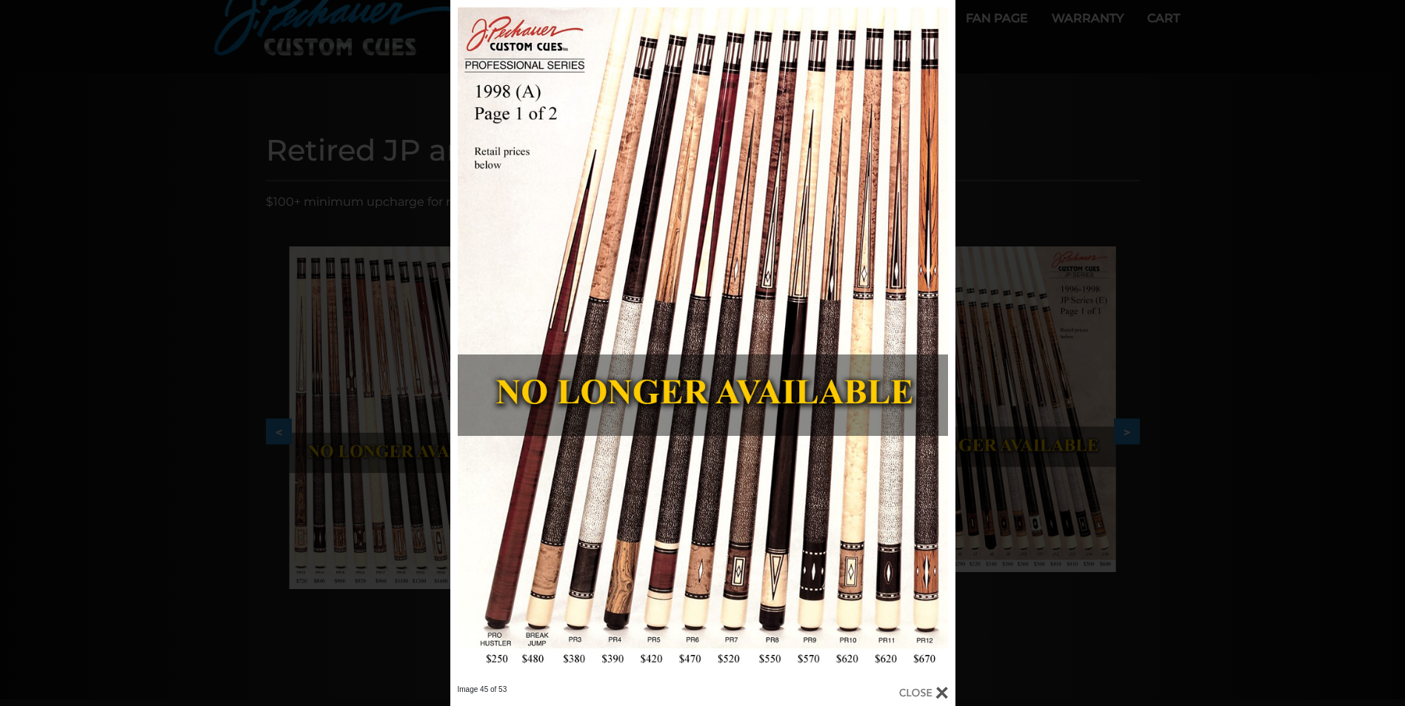
click at [381, 361] on div "Image 45 of 53" at bounding box center [702, 353] width 1405 height 706
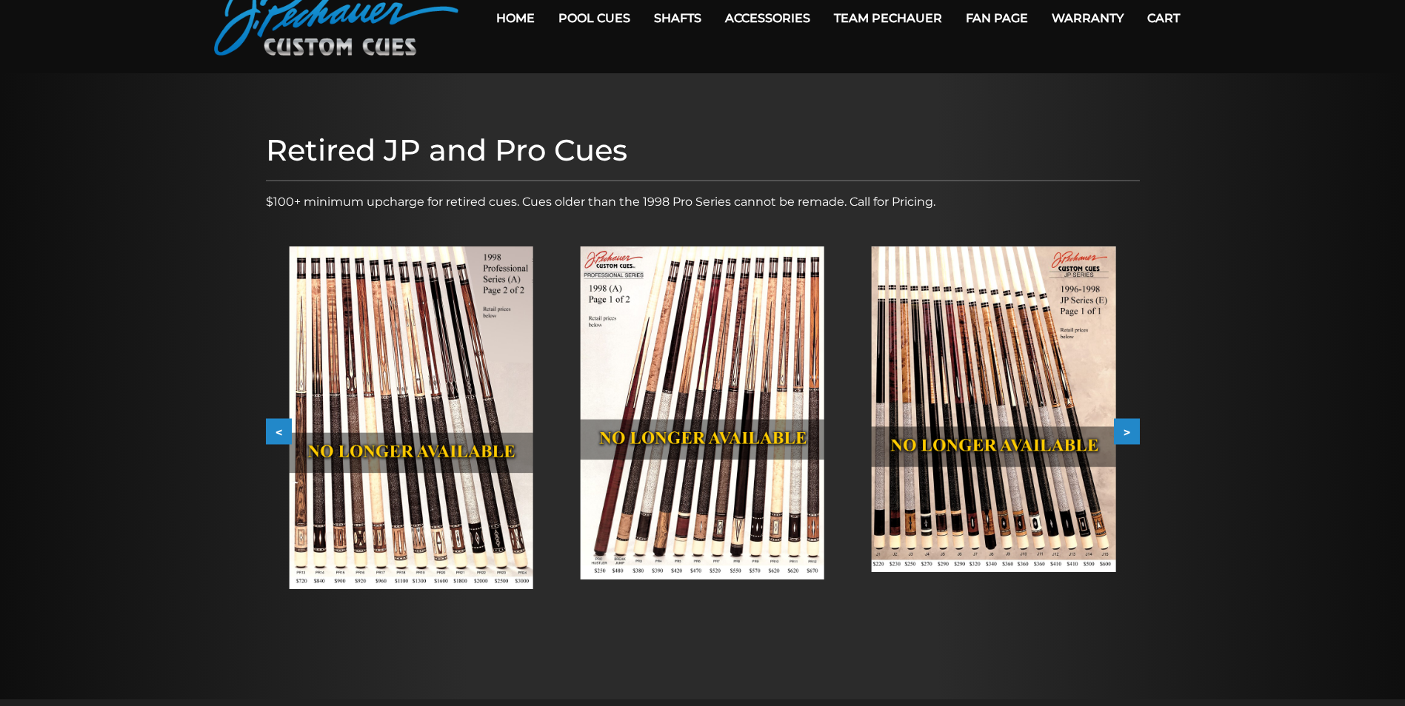
click at [381, 361] on img at bounding box center [411, 418] width 244 height 343
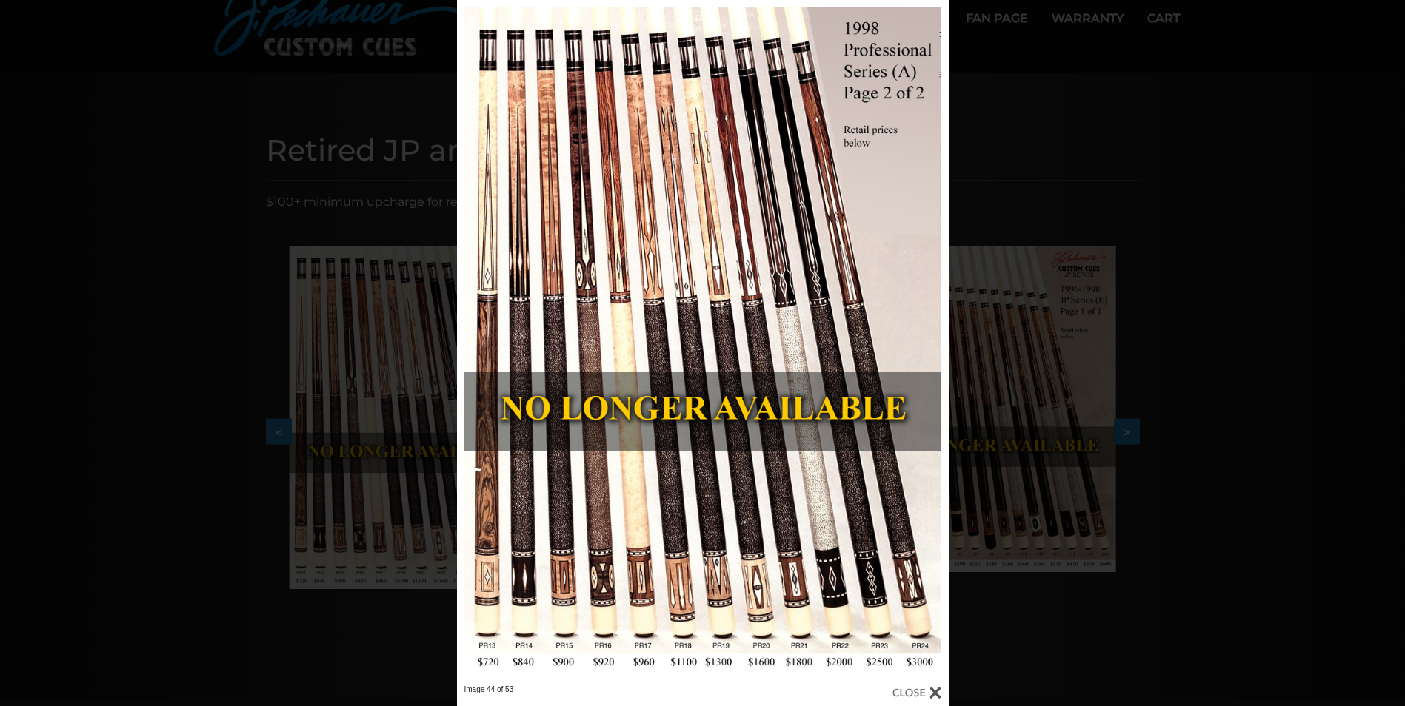
click at [375, 358] on div "Image 44 of 53" at bounding box center [702, 353] width 1405 height 706
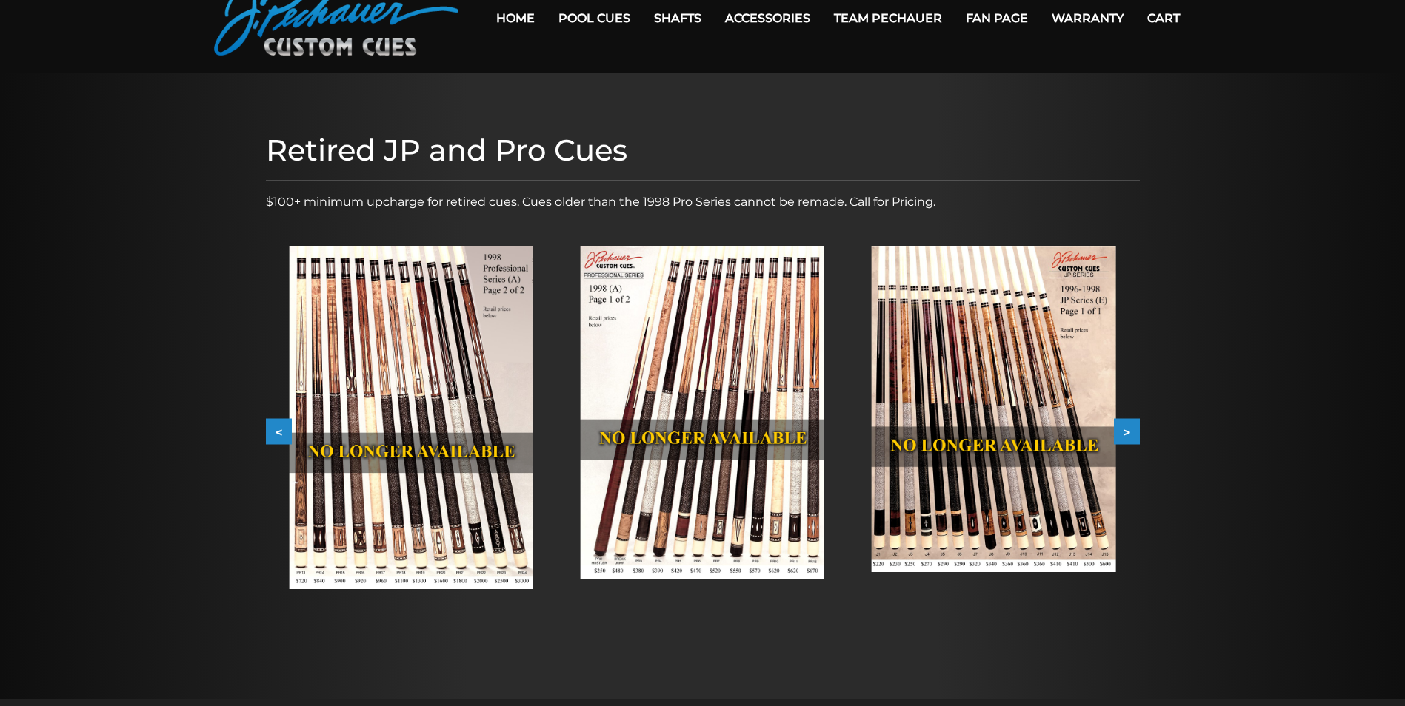
click at [686, 358] on img at bounding box center [702, 413] width 244 height 333
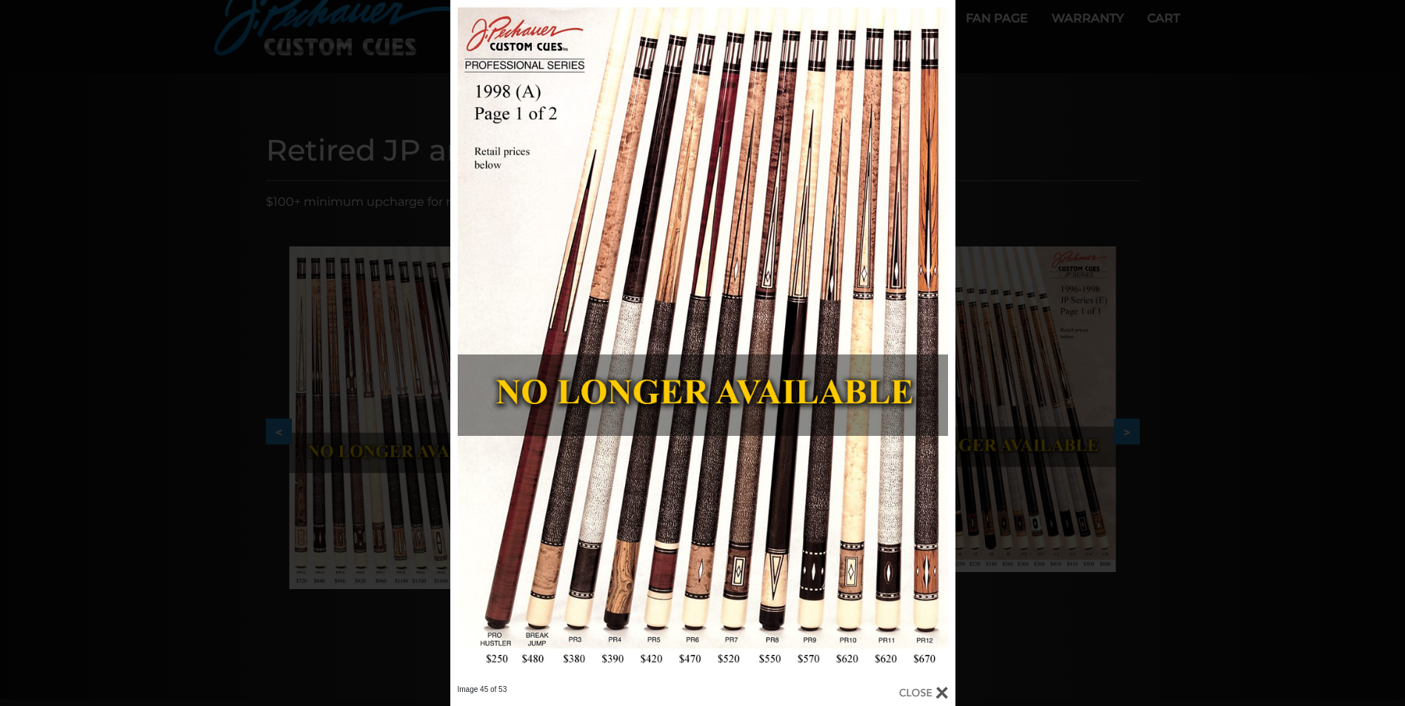
click at [361, 358] on div "Image 45 of 53" at bounding box center [702, 353] width 1405 height 706
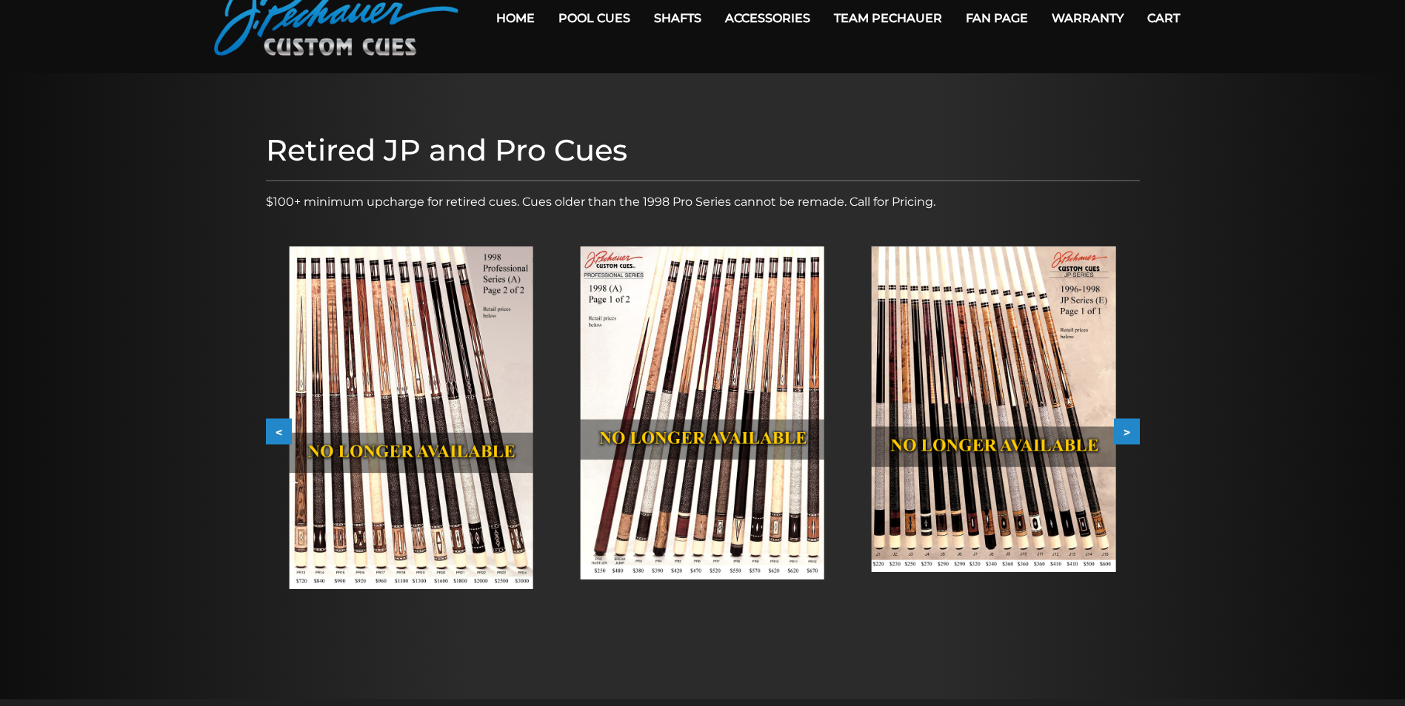
click at [365, 360] on img at bounding box center [411, 418] width 244 height 343
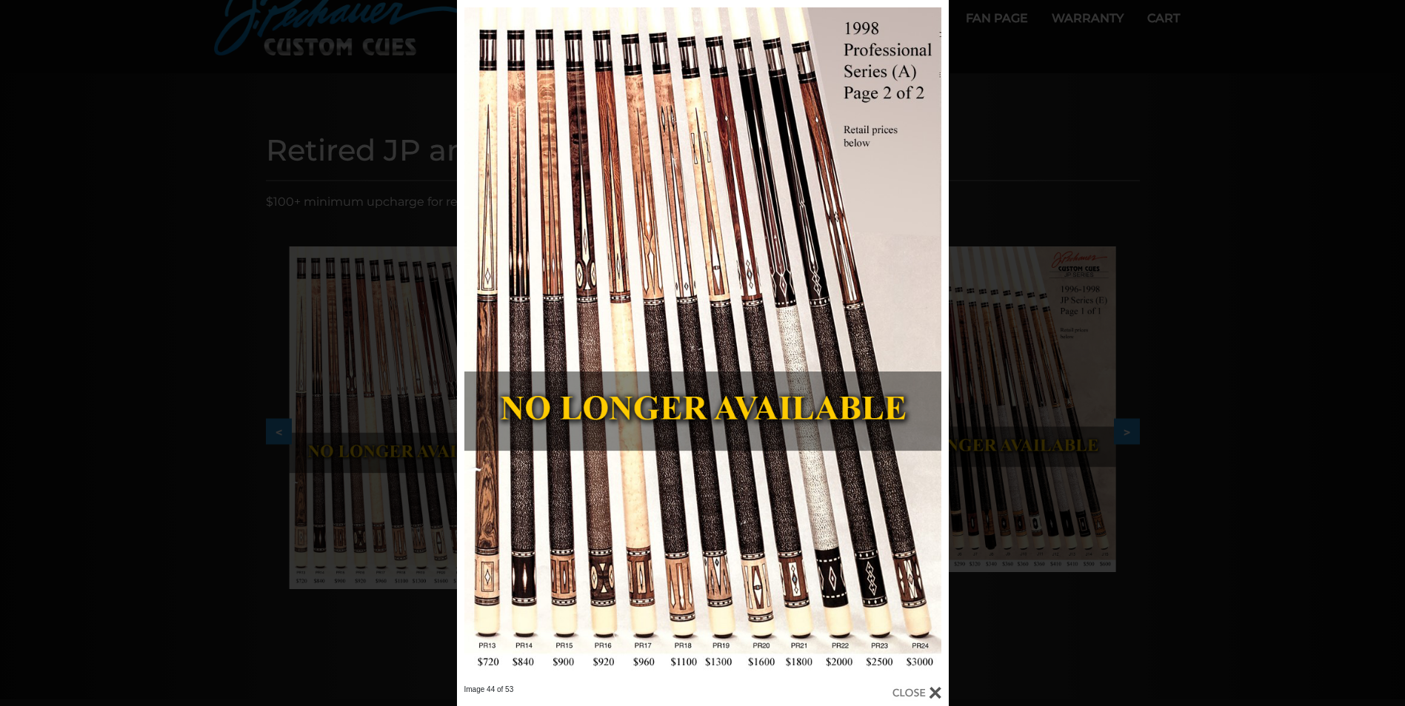
click at [365, 360] on div "Image 44 of 53" at bounding box center [702, 353] width 1405 height 706
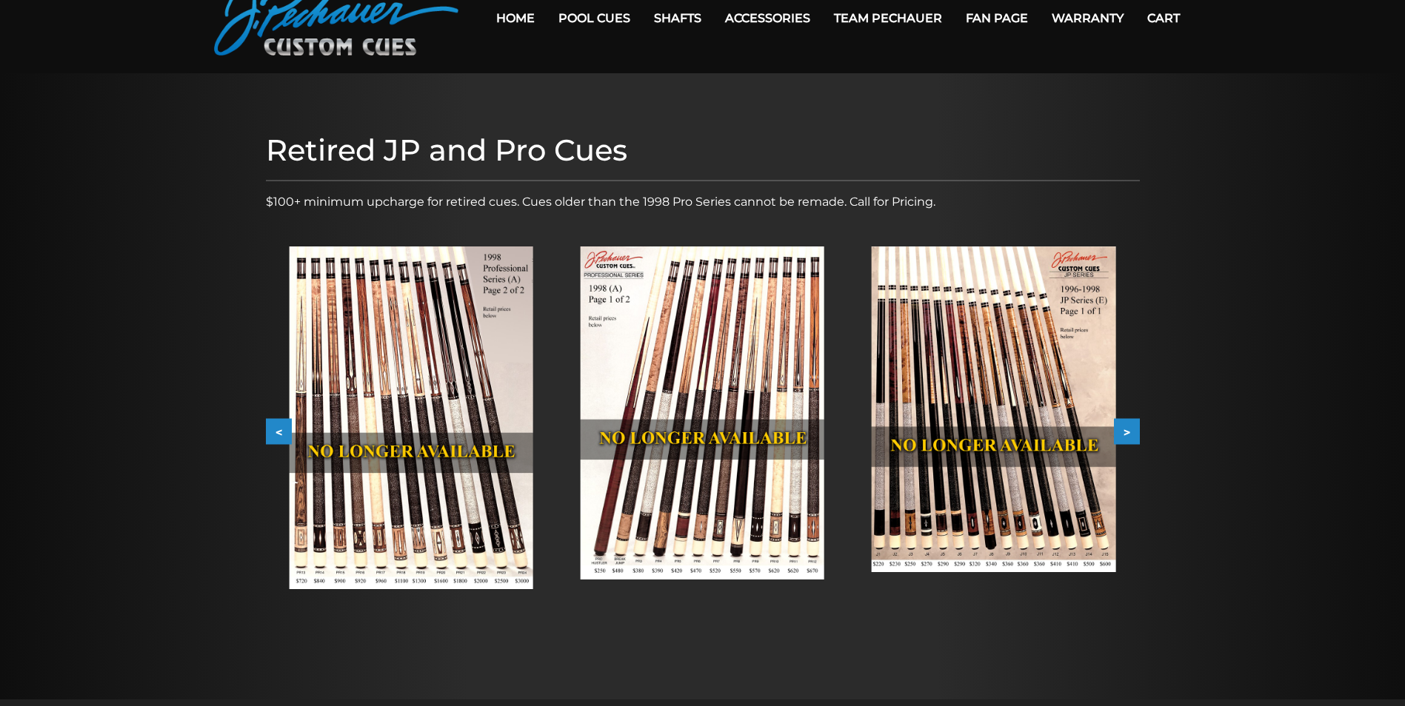
click at [980, 374] on img at bounding box center [993, 410] width 244 height 326
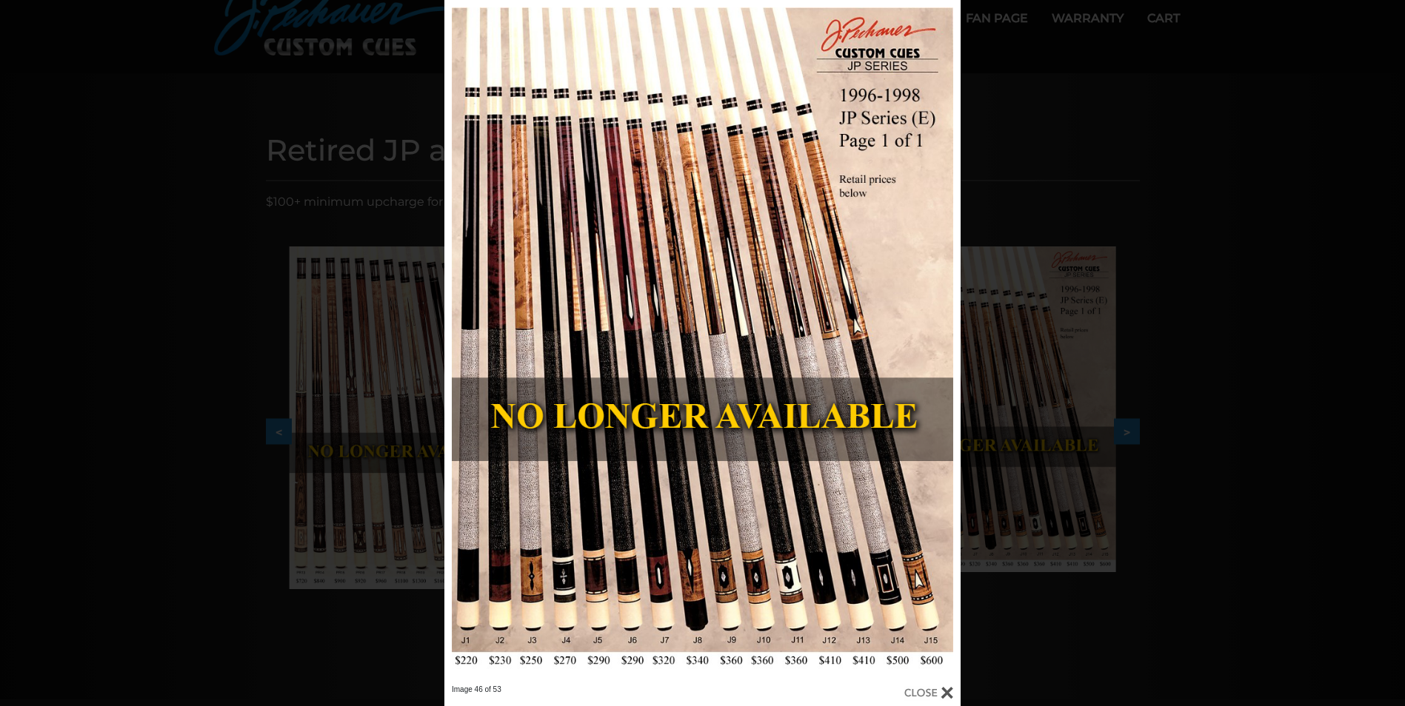
click at [1006, 352] on div "Image 46 of 53" at bounding box center [702, 353] width 1405 height 706
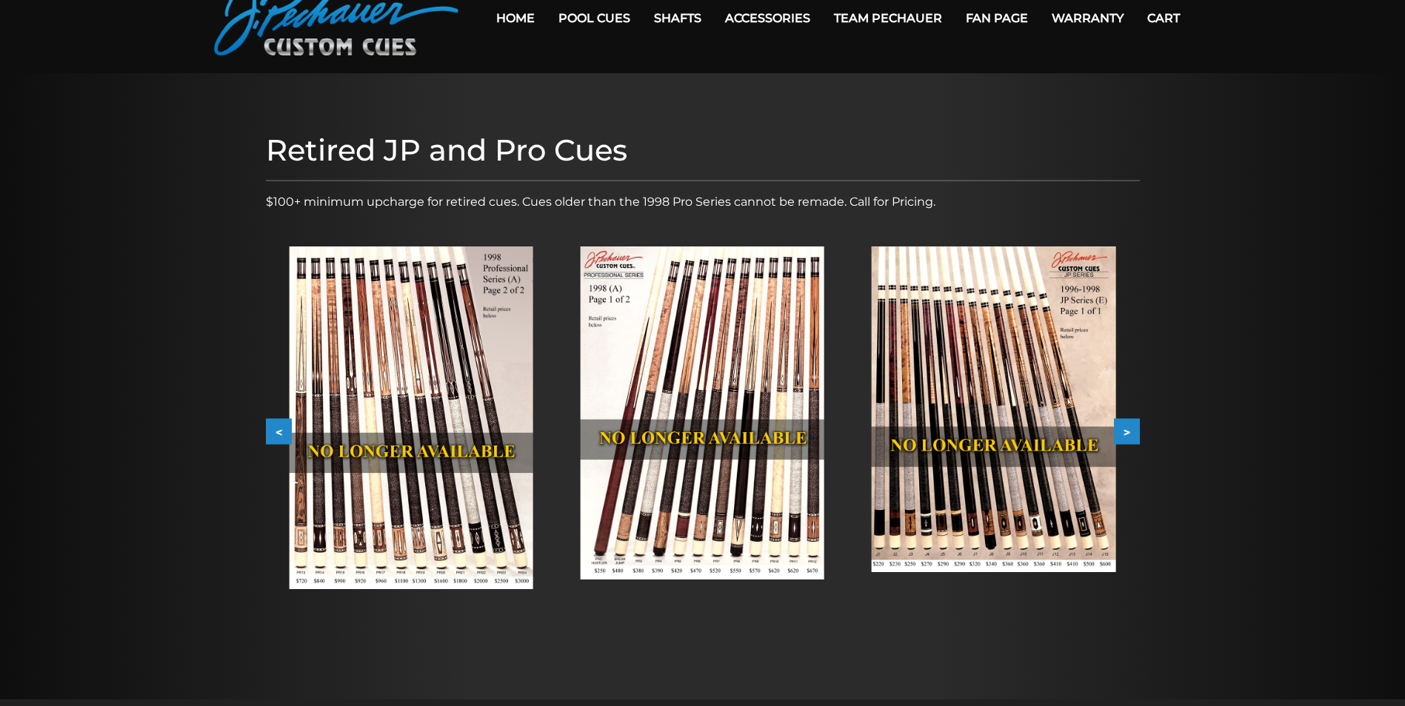
click at [272, 432] on button "<" at bounding box center [279, 432] width 26 height 26
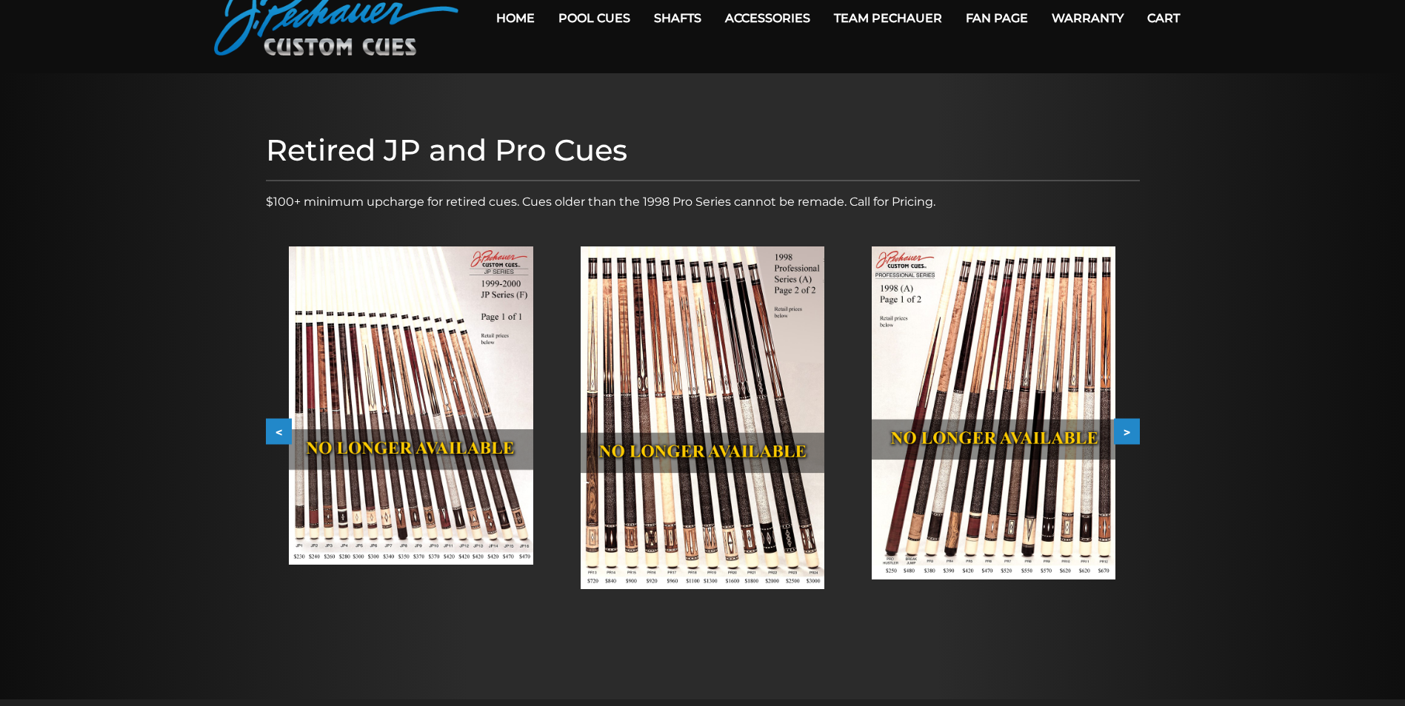
click at [380, 405] on img at bounding box center [411, 406] width 244 height 318
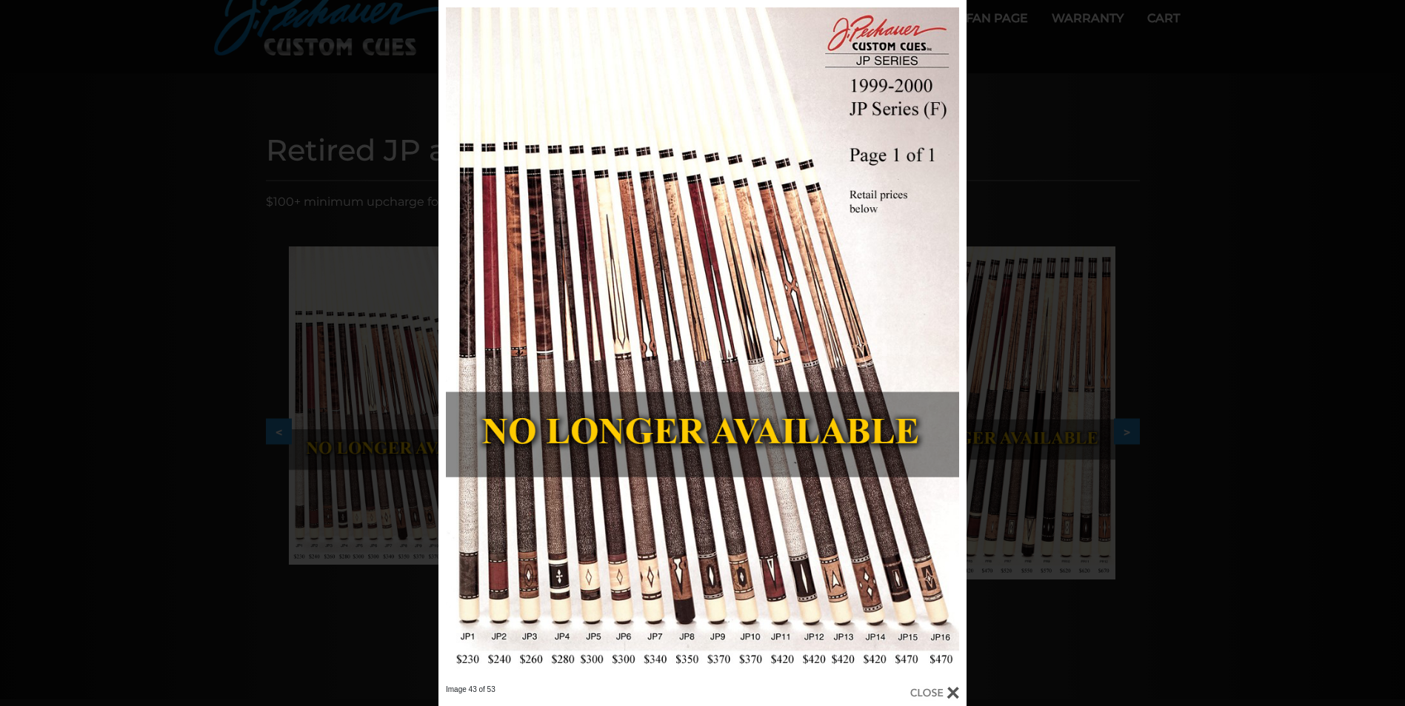
click at [1009, 321] on div "Image 43 of 53" at bounding box center [702, 353] width 1405 height 706
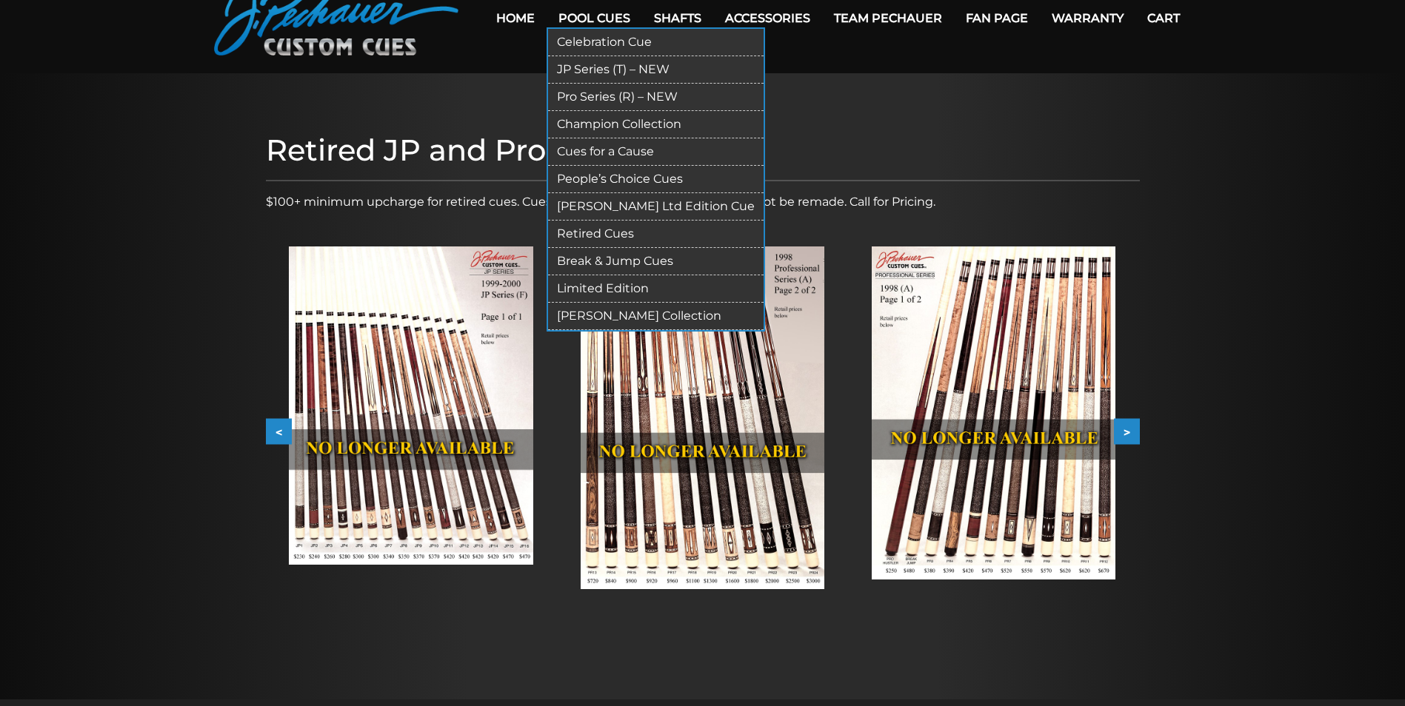
click at [586, 98] on link "Pro Series (R) – NEW" at bounding box center [655, 97] width 215 height 27
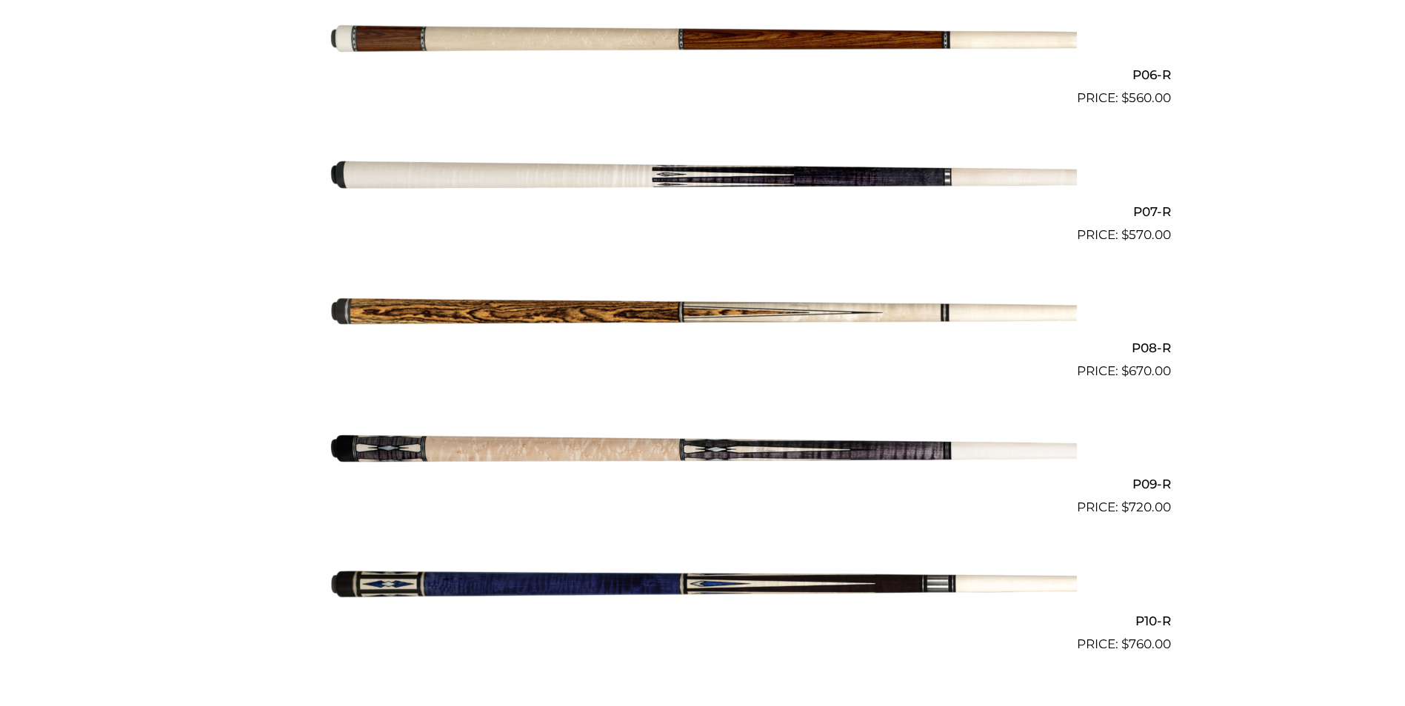
scroll to position [1185, 0]
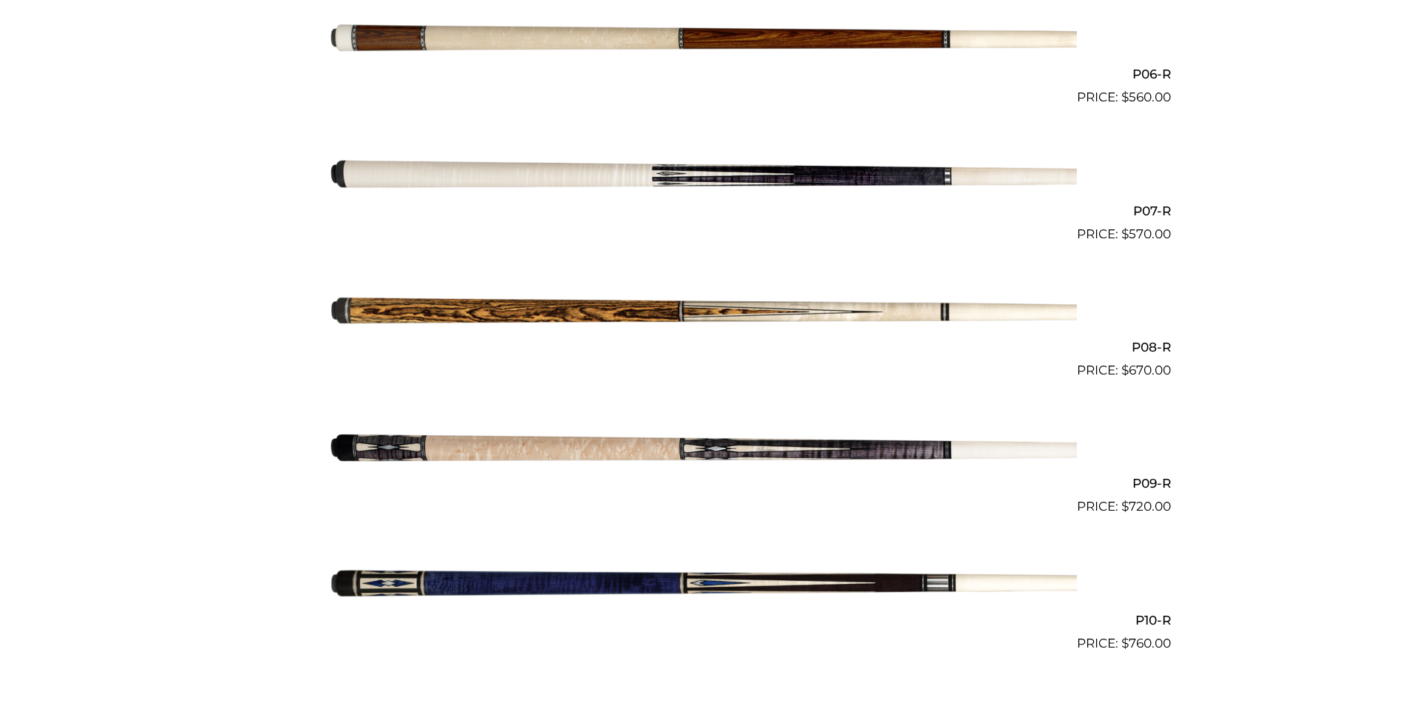
click at [657, 309] on img at bounding box center [703, 312] width 748 height 124
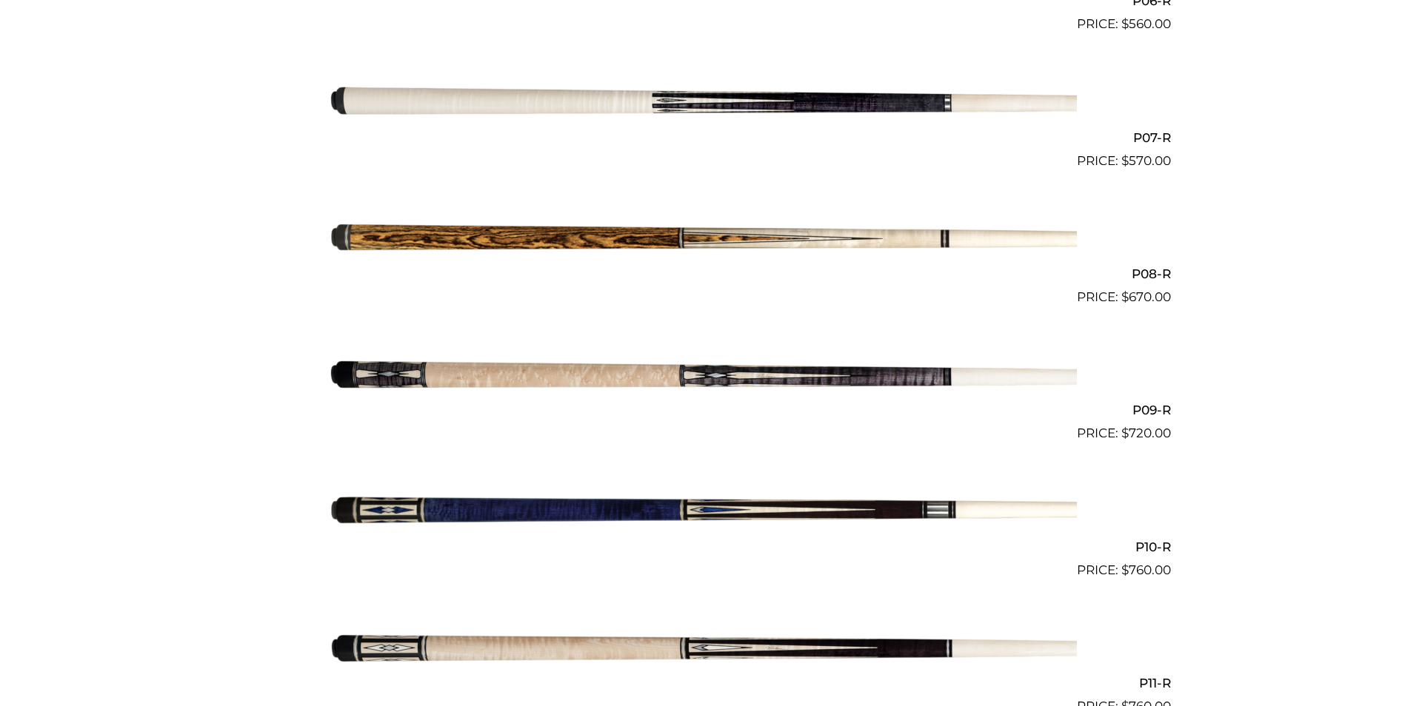
scroll to position [1259, 0]
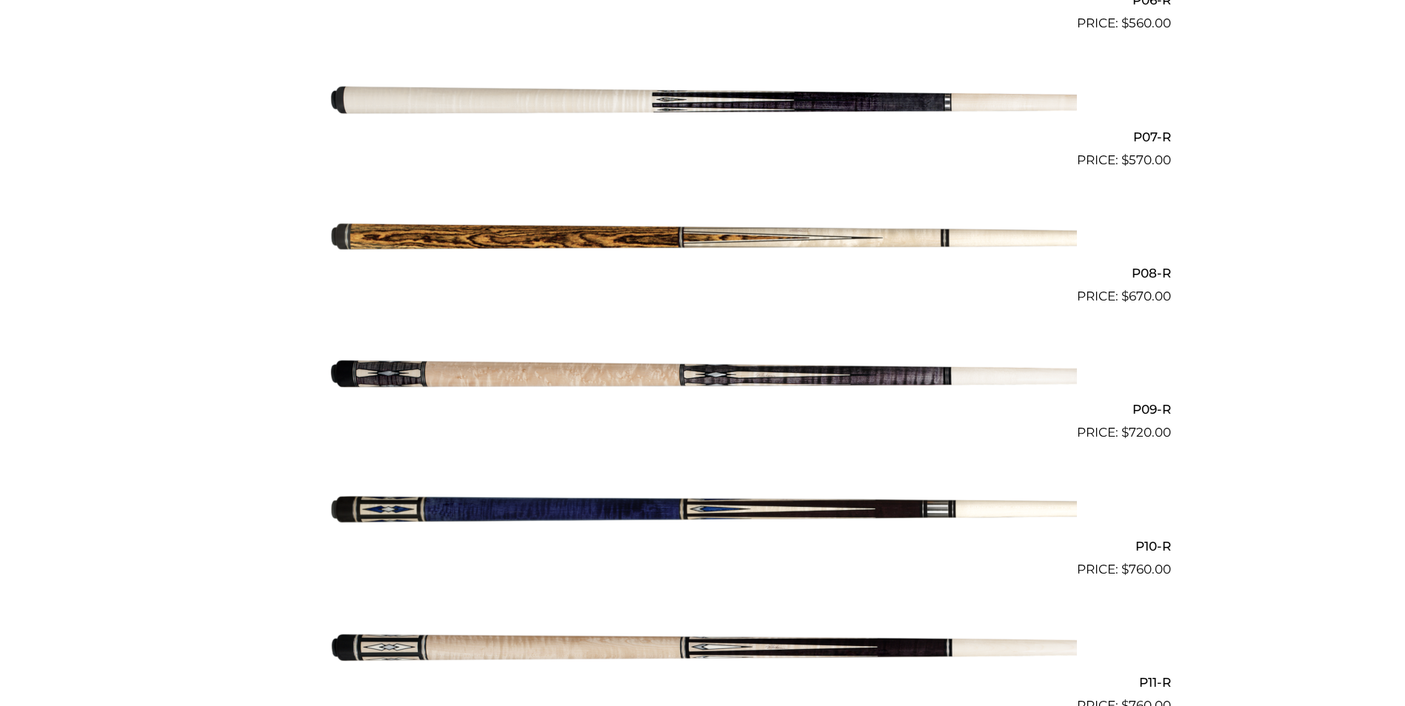
click at [545, 378] on img at bounding box center [703, 374] width 748 height 124
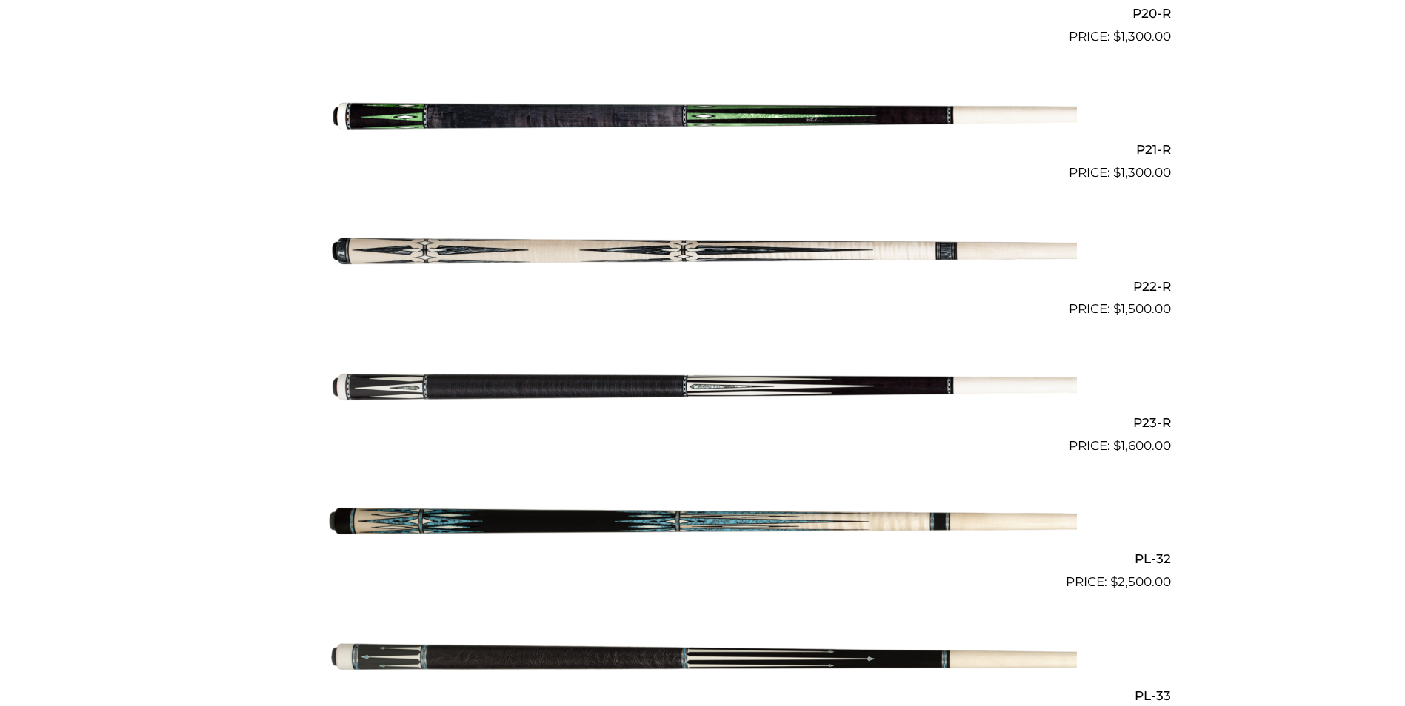
scroll to position [3145, 0]
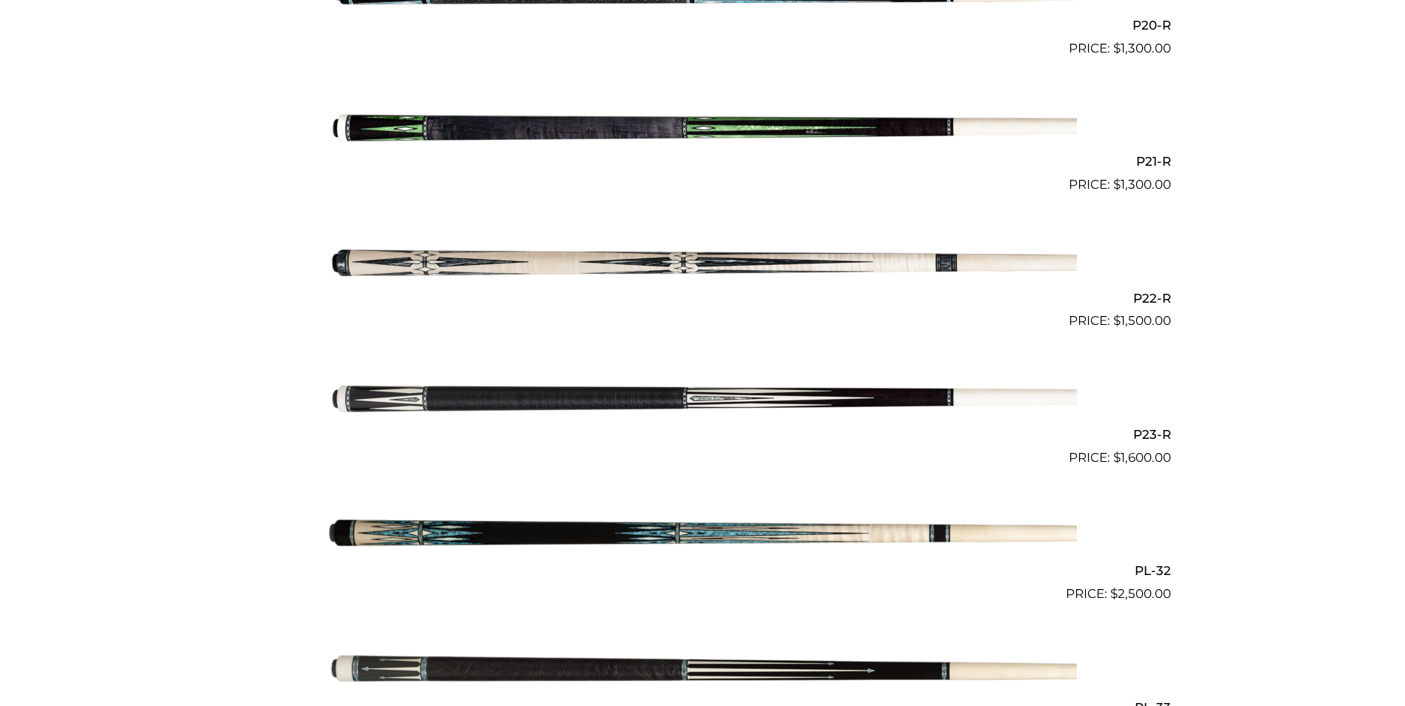
click at [624, 265] on img at bounding box center [703, 263] width 748 height 124
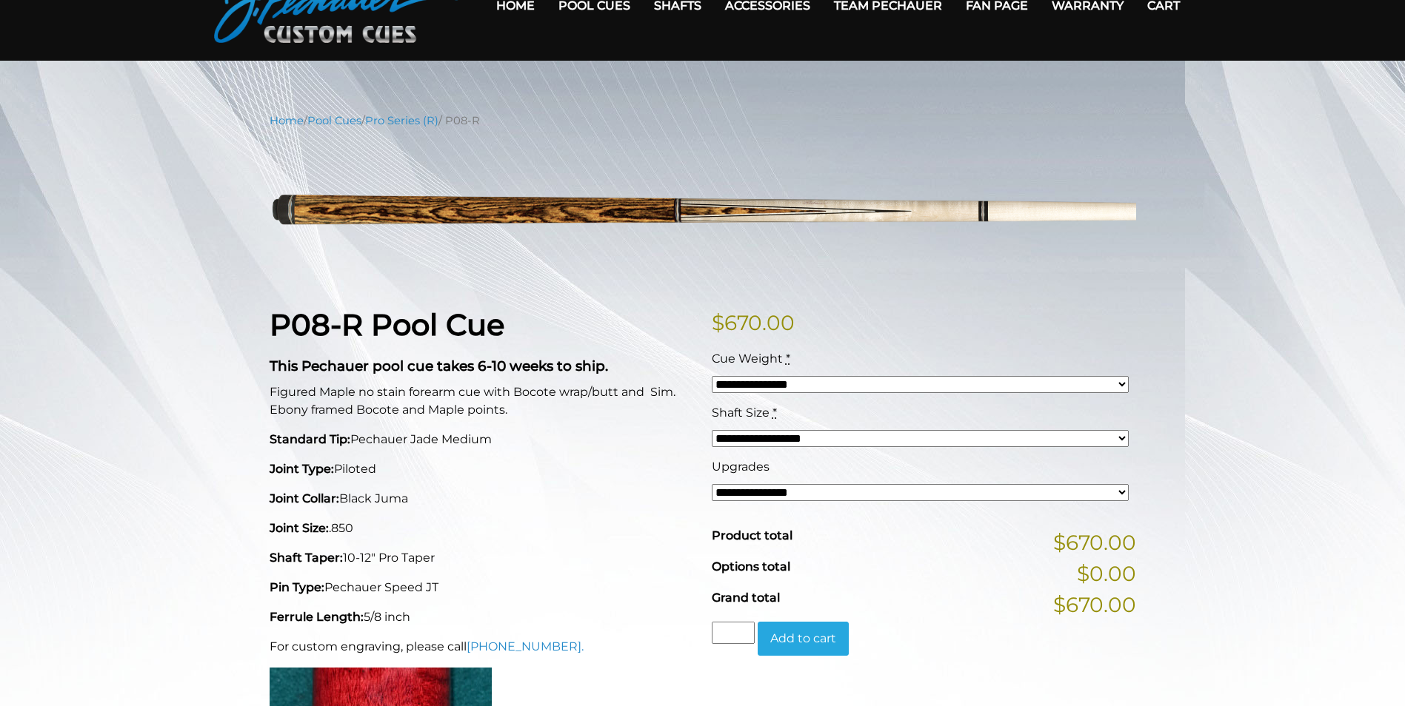
scroll to position [74, 0]
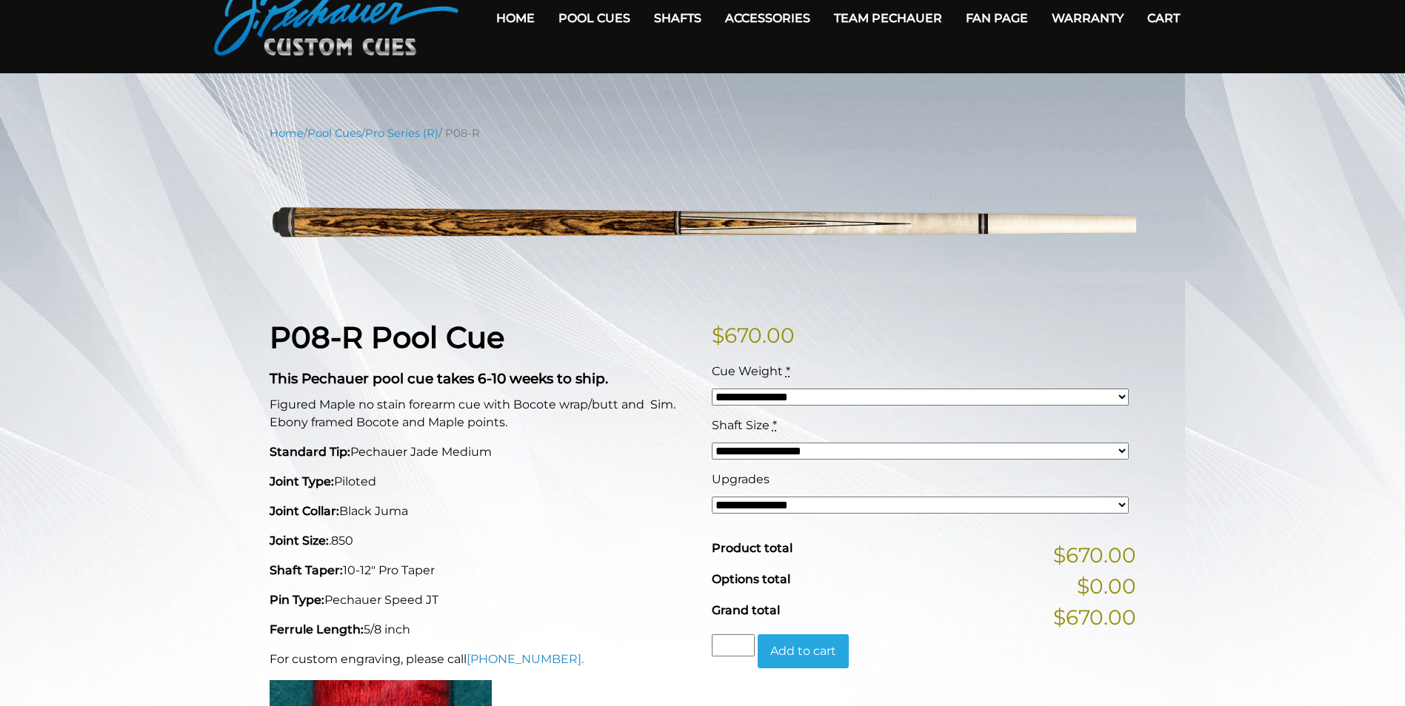
click at [756, 452] on select "**********" at bounding box center [920, 451] width 417 height 17
click at [797, 500] on select "**********" at bounding box center [920, 505] width 417 height 17
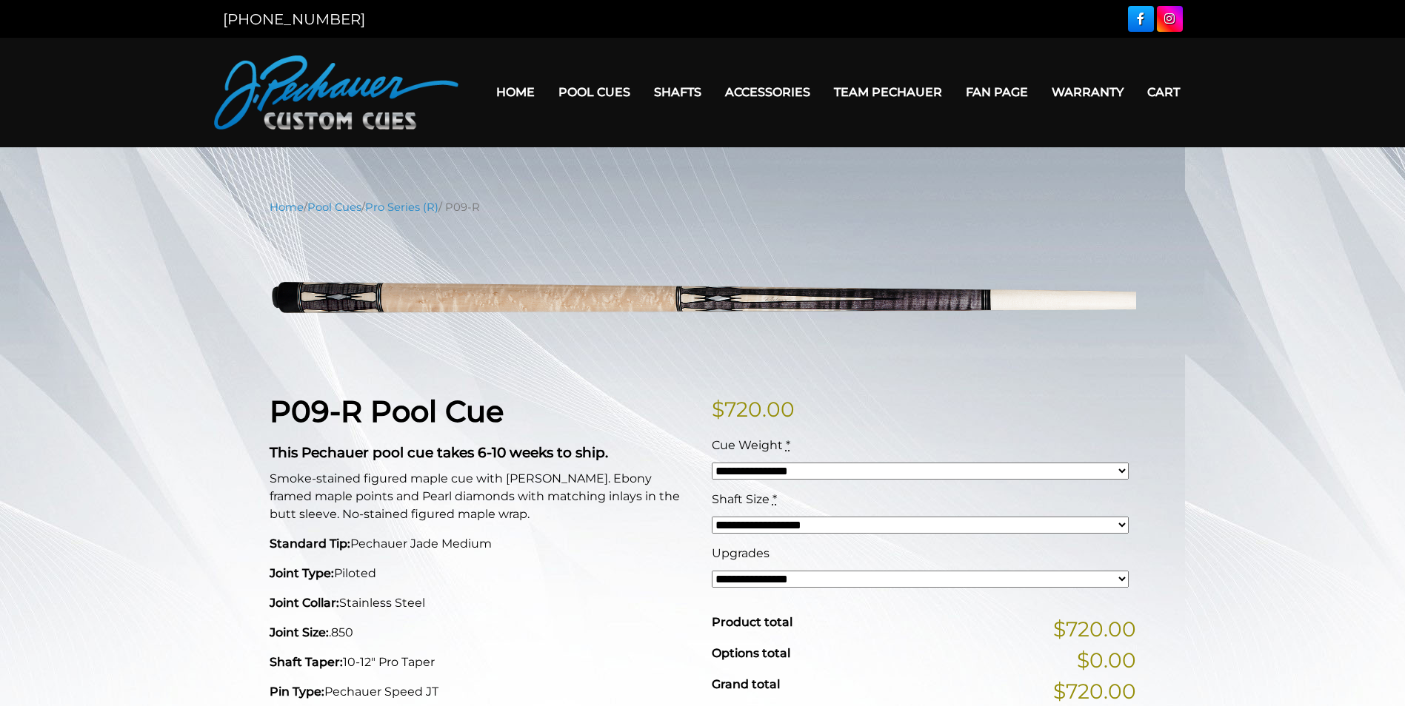
click at [871, 469] on select "**********" at bounding box center [920, 471] width 417 height 17
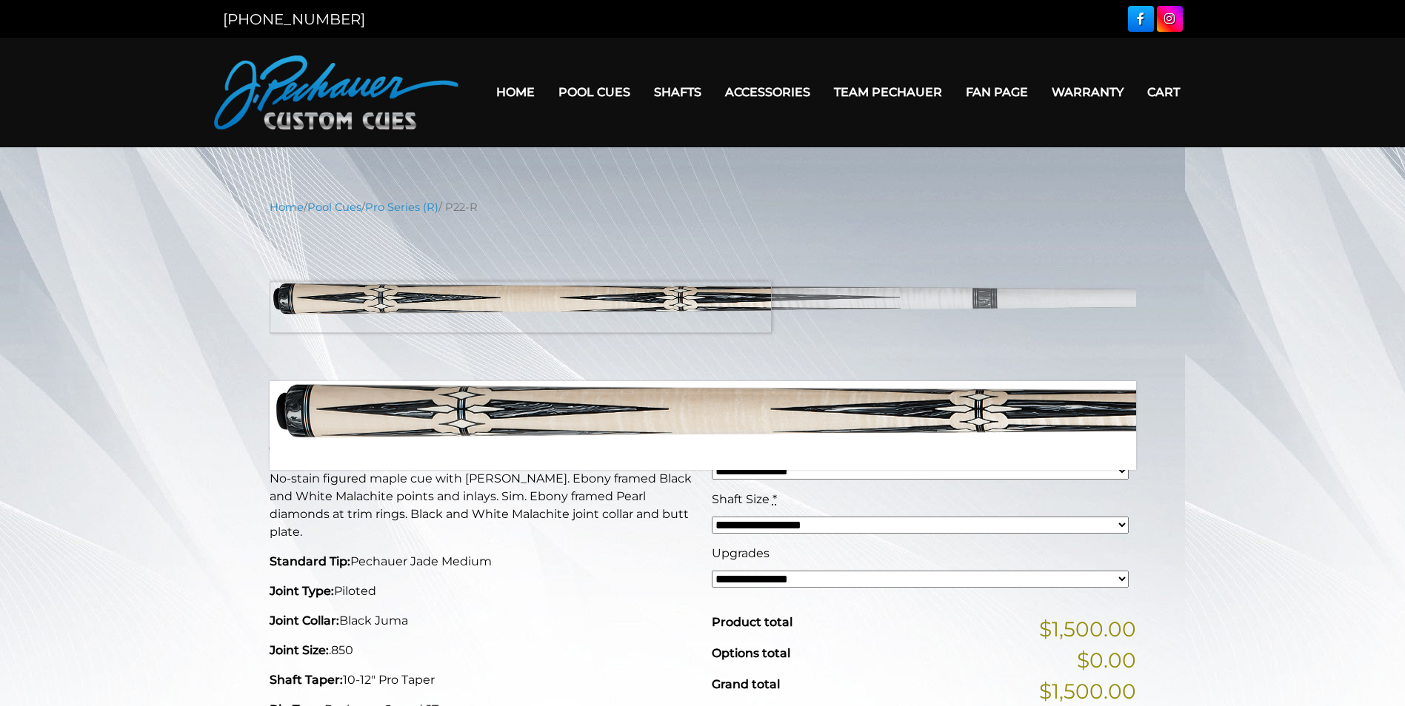
click at [389, 307] on img at bounding box center [703, 299] width 866 height 144
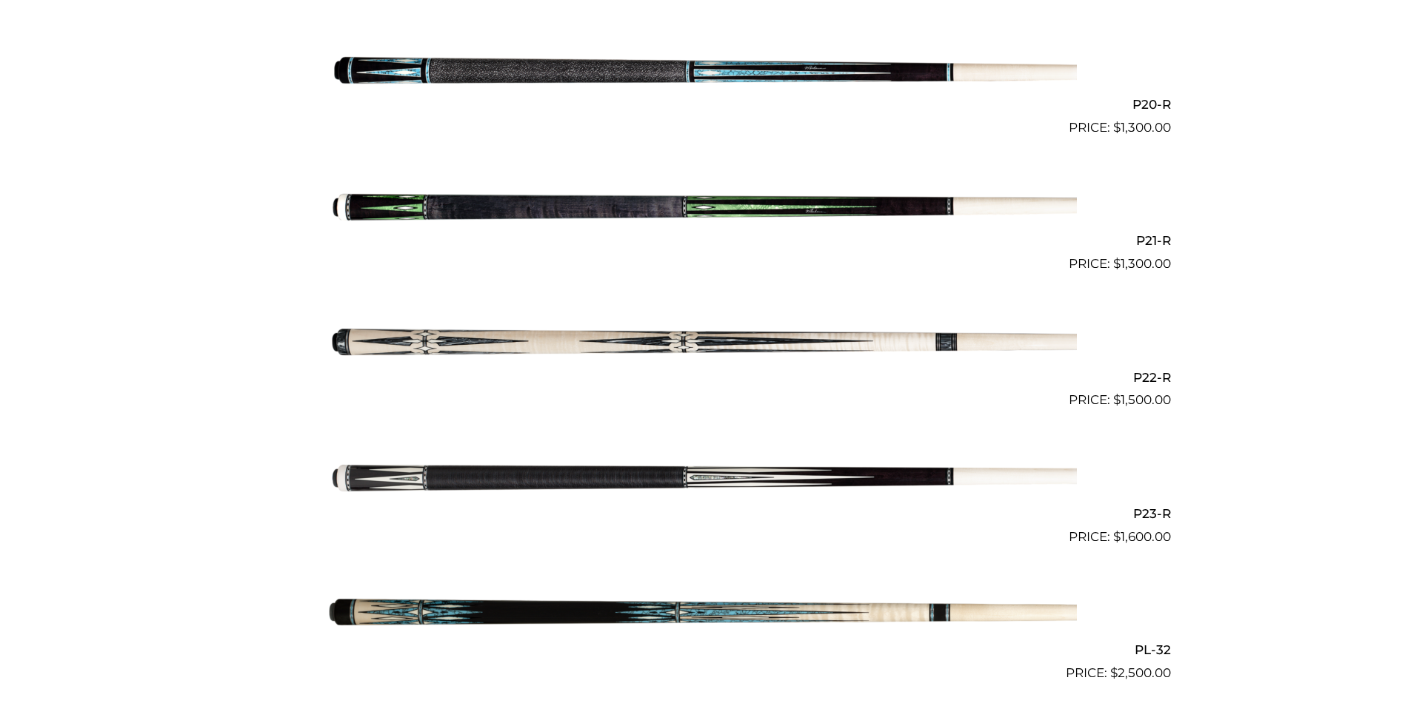
scroll to position [3090, 0]
